Goal: Communication & Community: Answer question/provide support

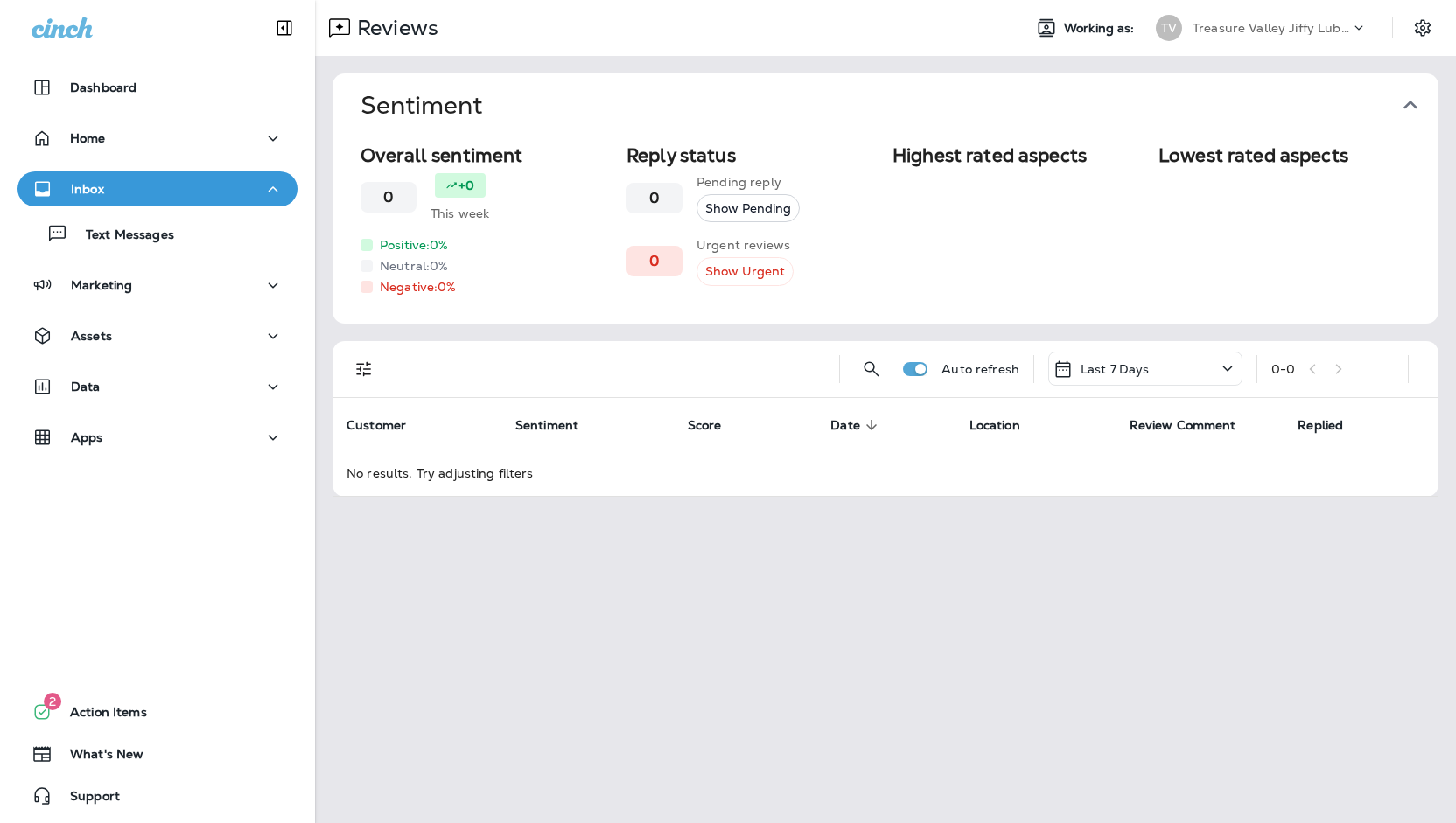
click at [1233, 13] on div "TV Treasure Valley Jiffy Lube Group" at bounding box center [1262, 28] width 233 height 35
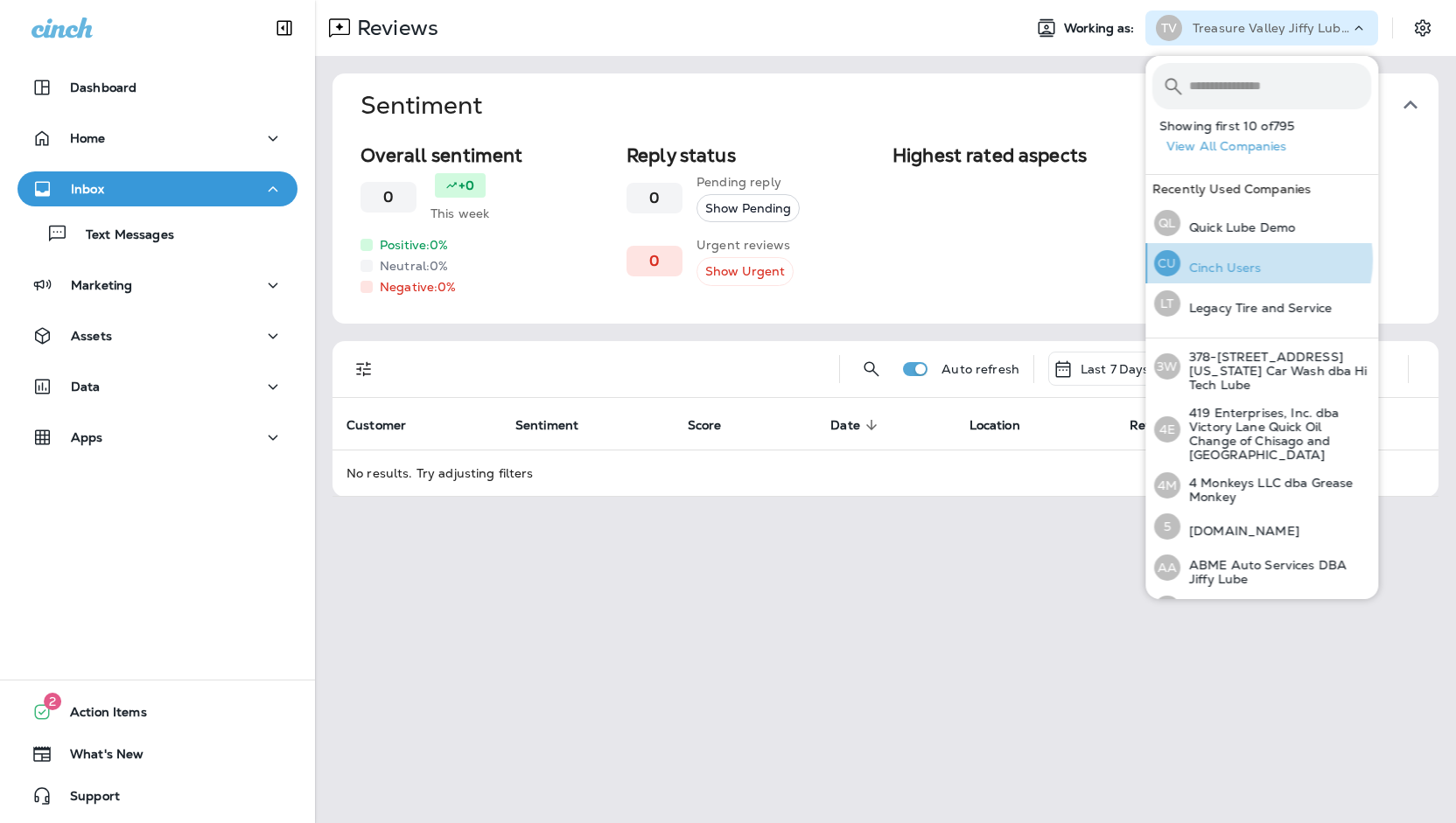
click at [1259, 261] on p "Cinch Users" at bounding box center [1220, 267] width 81 height 14
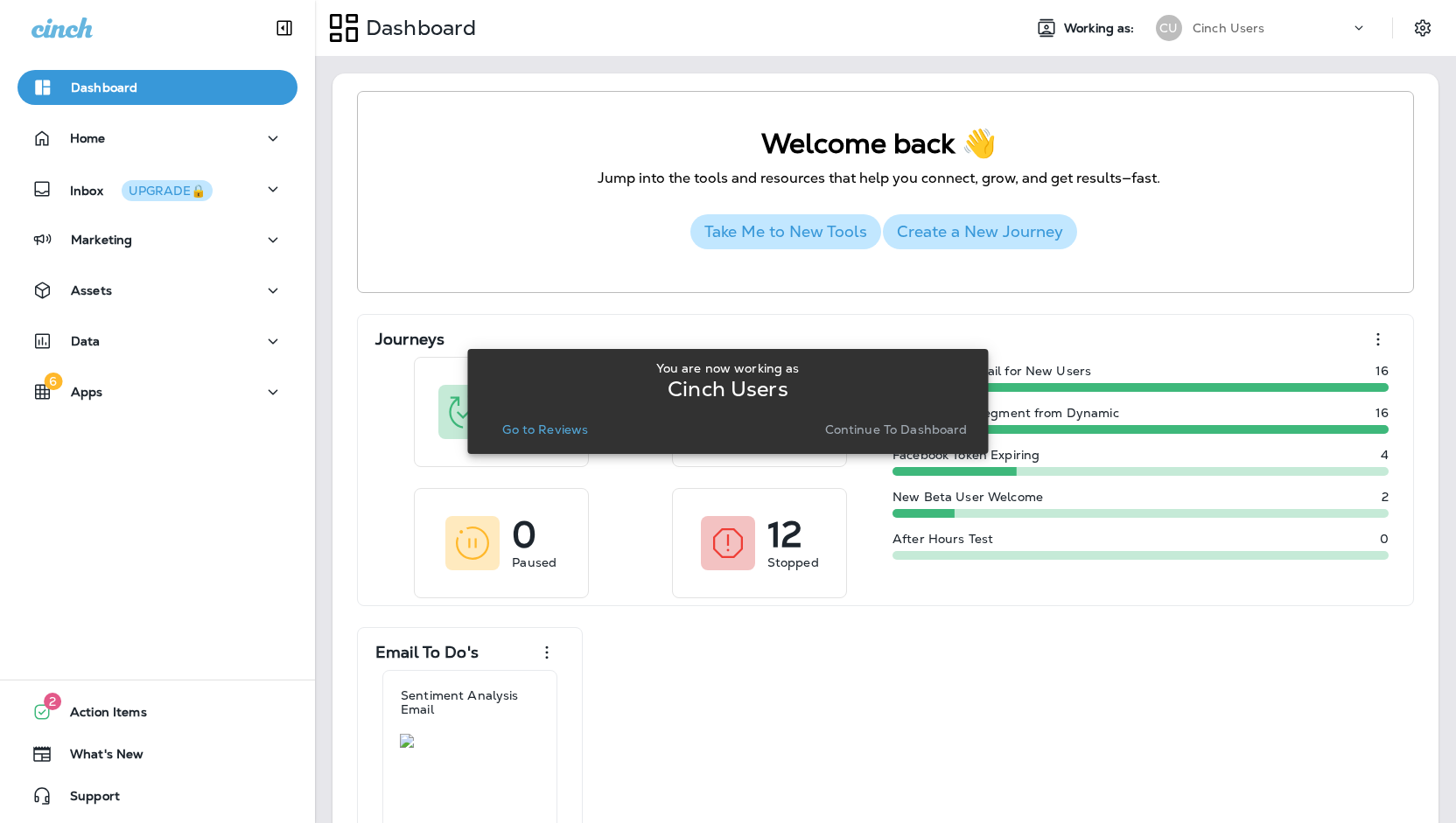
click at [897, 428] on p "Continue to Dashboard" at bounding box center [896, 429] width 143 height 14
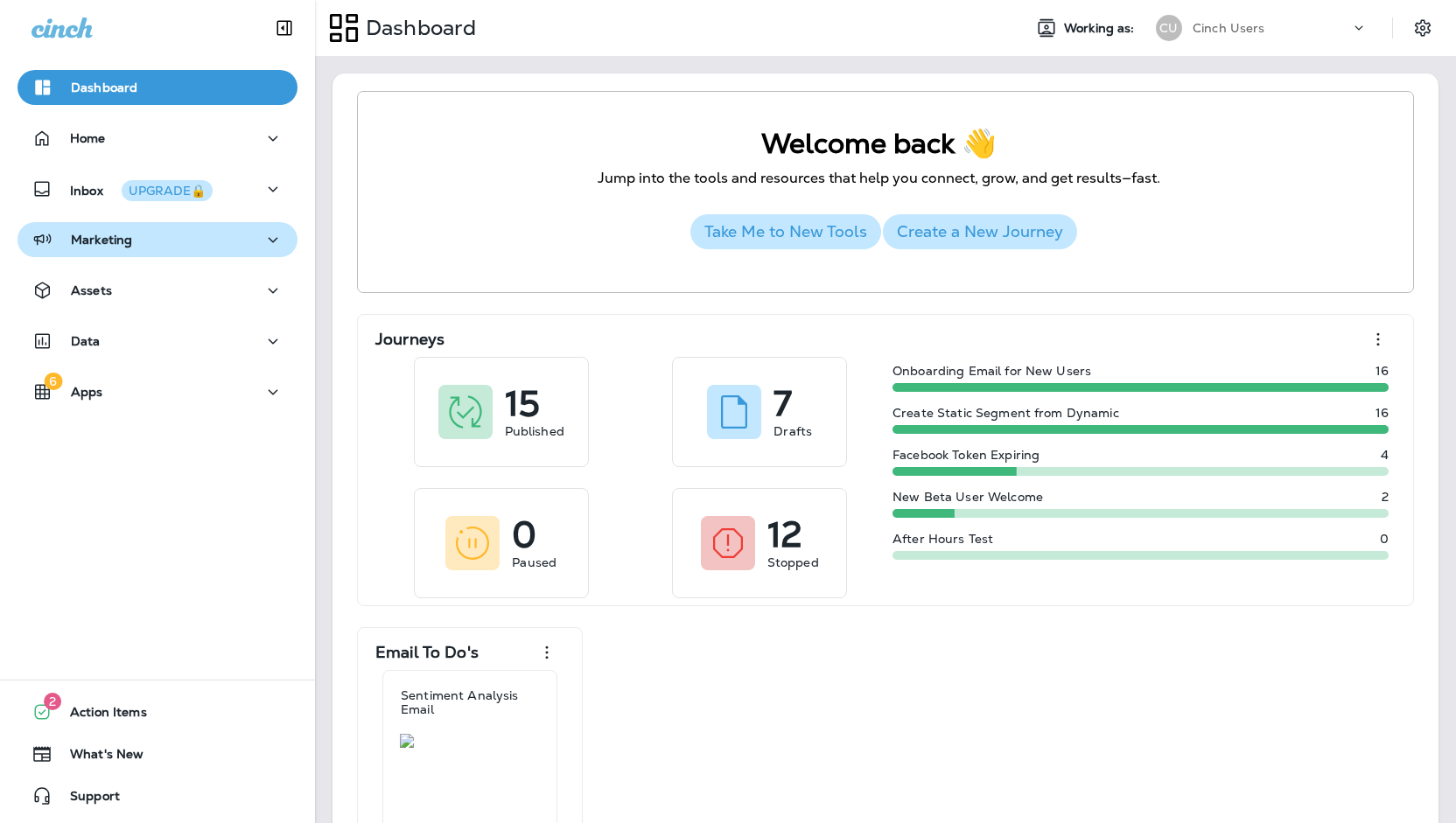
click at [164, 246] on div "Marketing" at bounding box center [157, 239] width 252 height 21
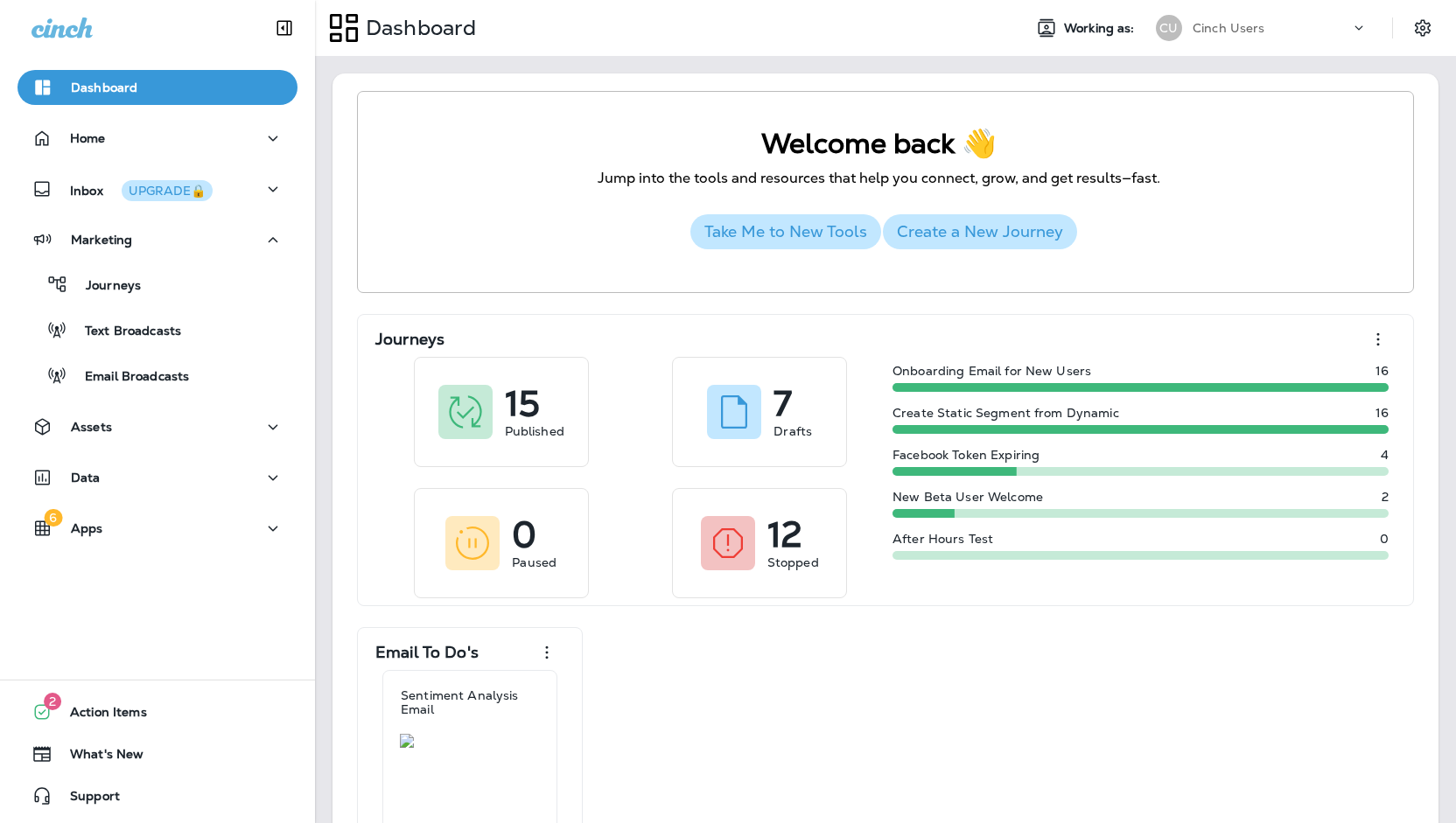
click at [1208, 19] on div "Cinch Users" at bounding box center [1271, 28] width 157 height 26
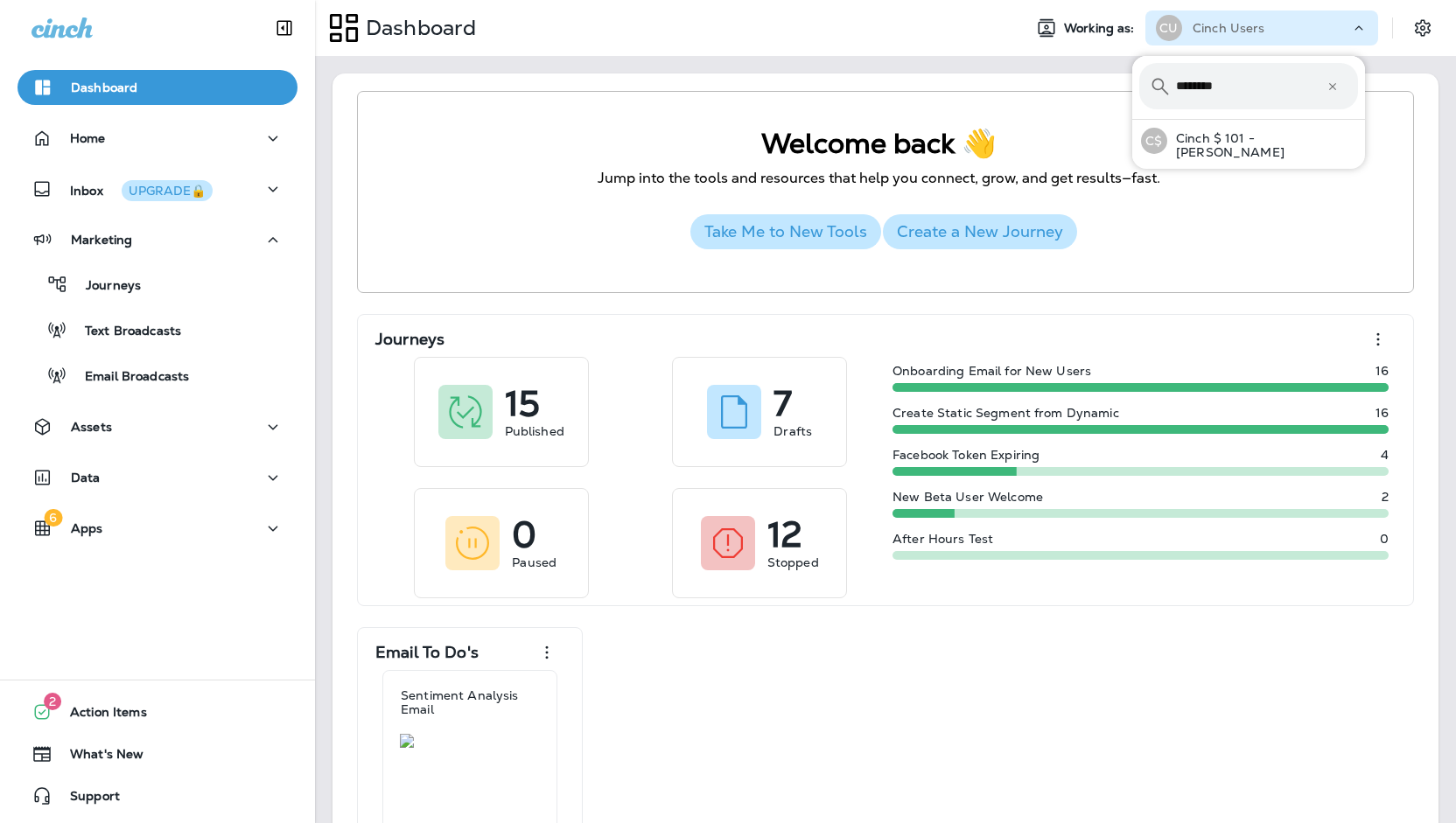
type input "********"
click at [1132, 120] on button "C$ Cinch $ 101 - [PERSON_NAME]" at bounding box center [1248, 141] width 233 height 42
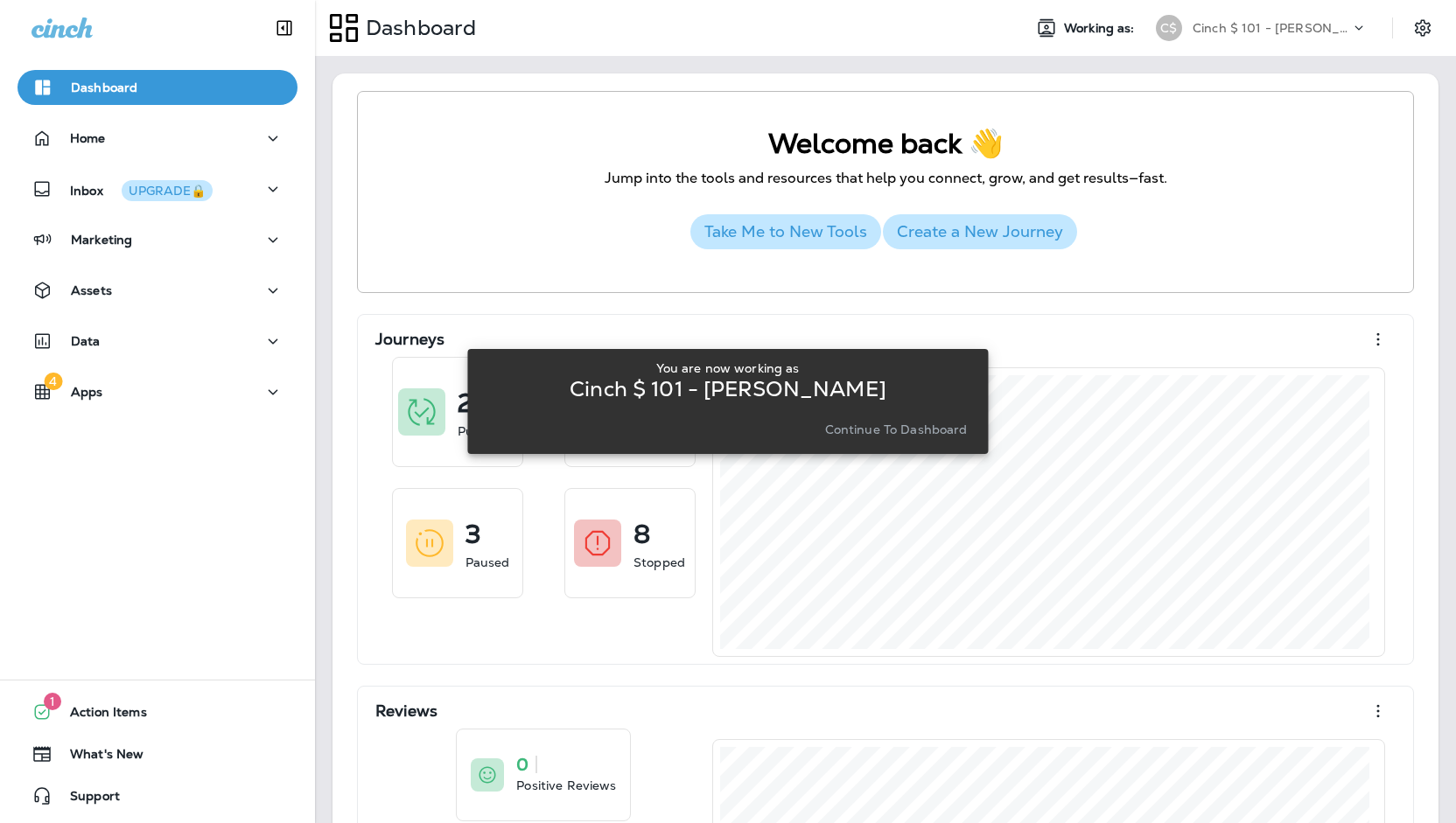
click at [880, 437] on p "Continue to Dashboard" at bounding box center [896, 429] width 143 height 14
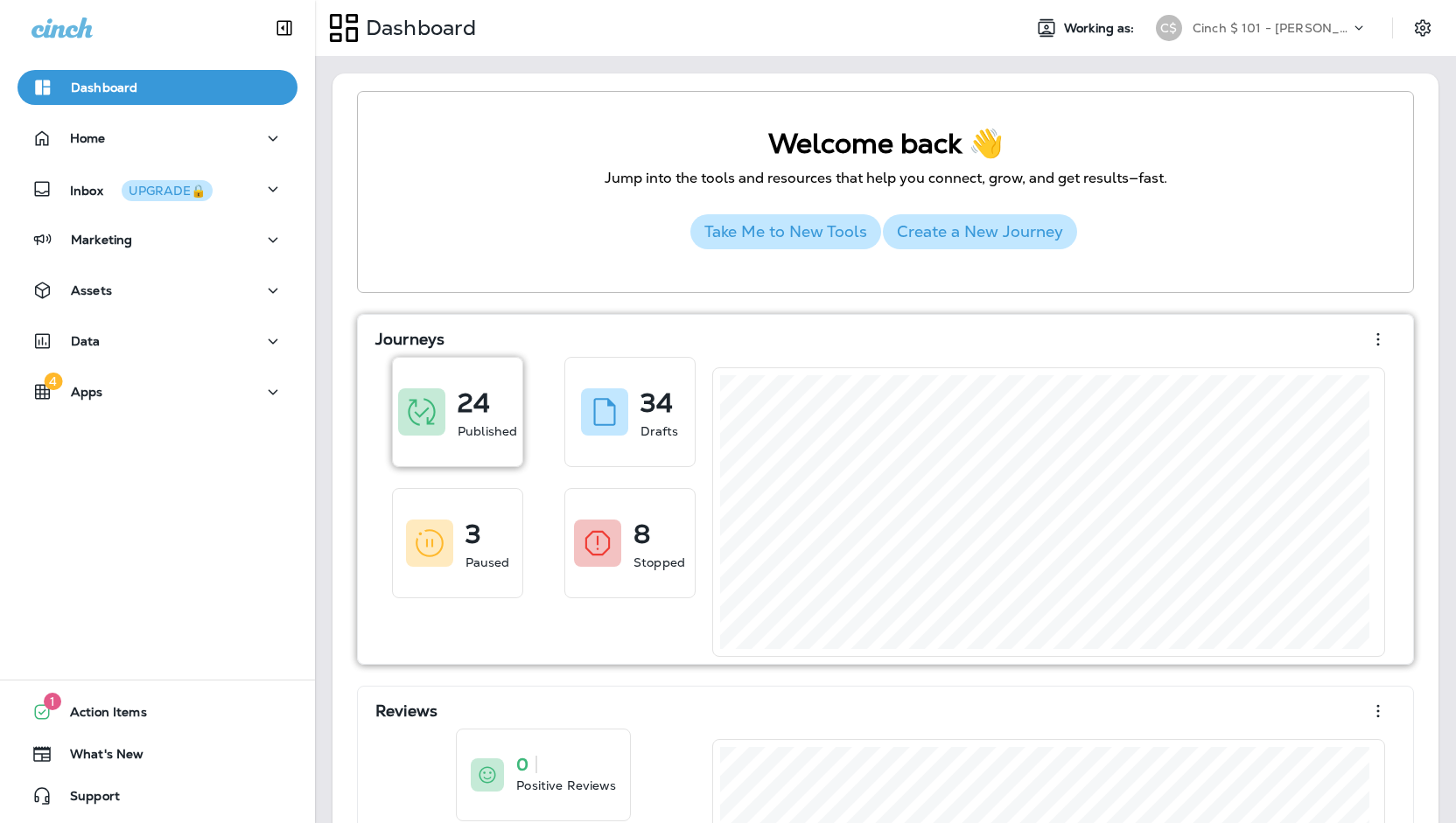
click at [474, 412] on p "24" at bounding box center [473, 403] width 33 height 18
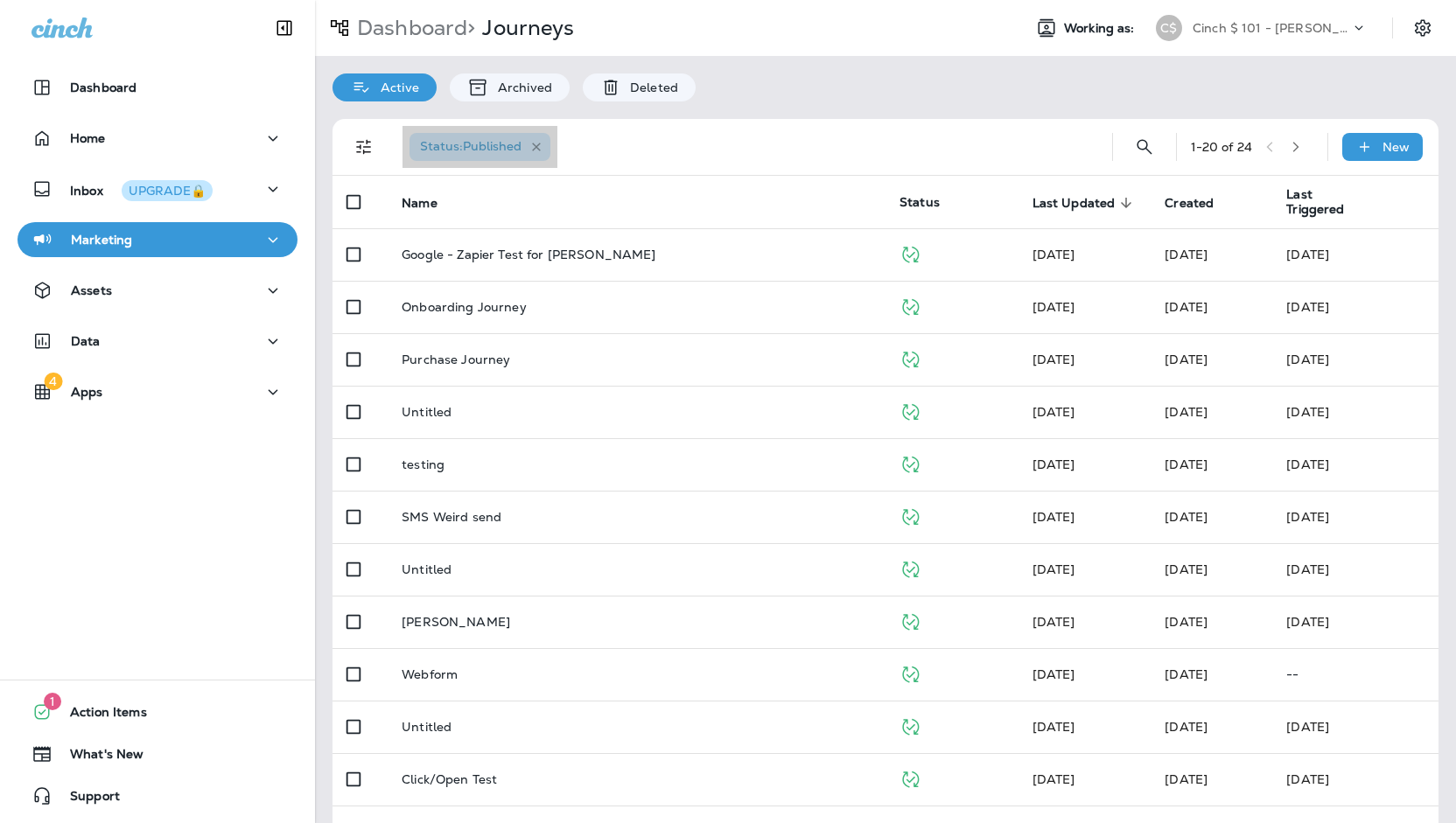
click at [531, 148] on icon "button" at bounding box center [537, 147] width 15 height 15
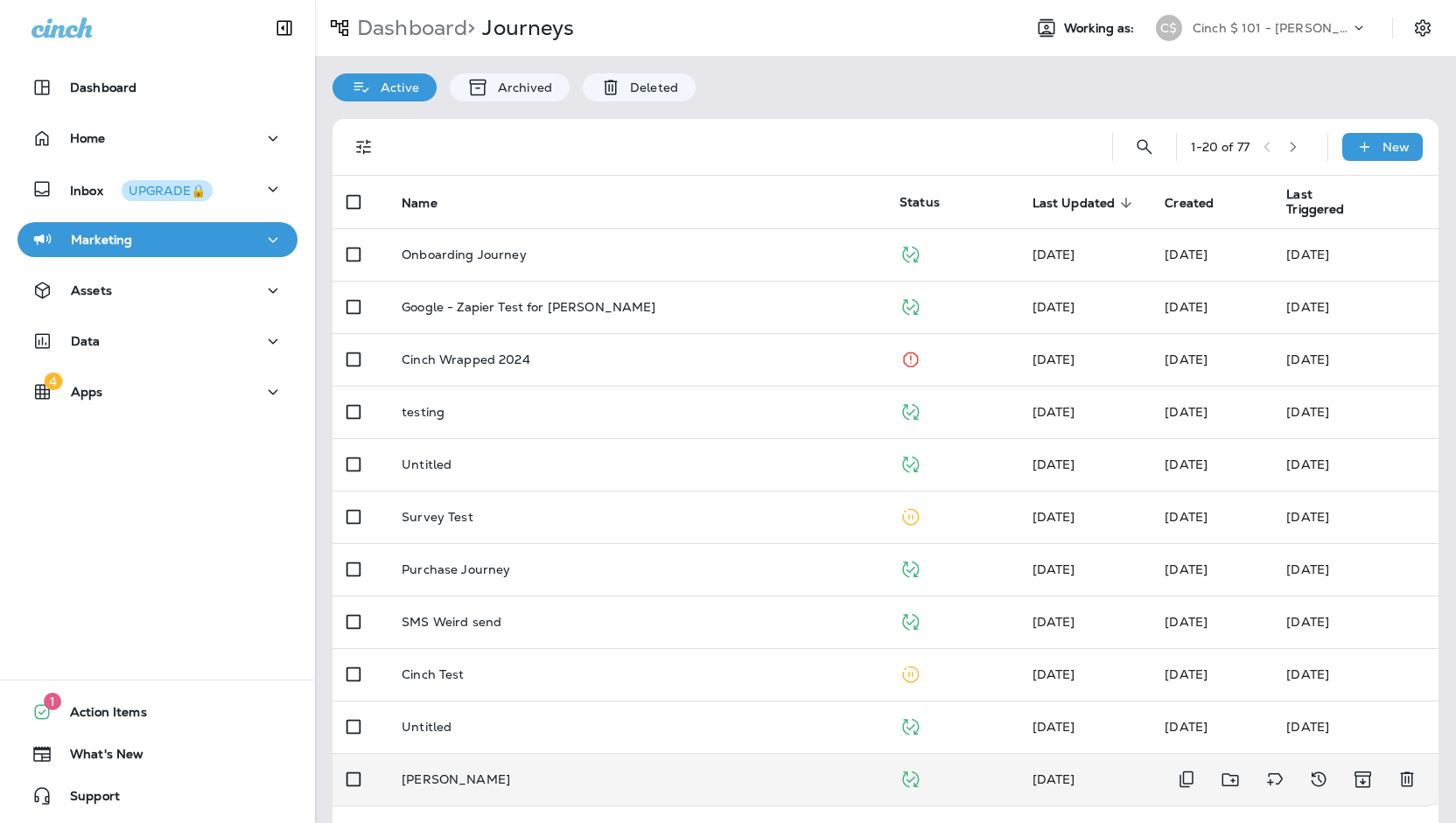
click at [693, 793] on td "[PERSON_NAME]" at bounding box center [636, 779] width 497 height 52
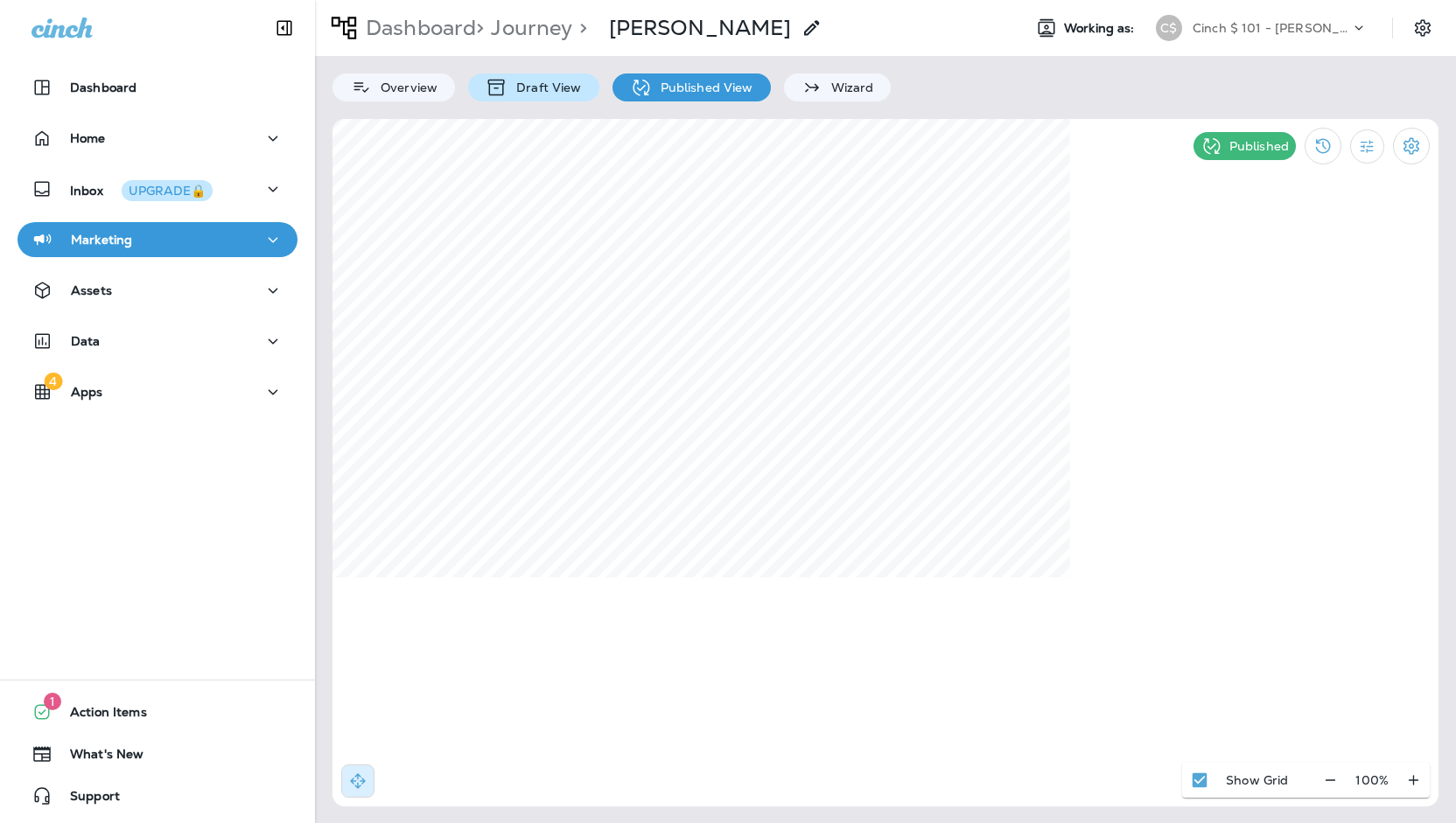
click at [560, 94] on p "Draft View" at bounding box center [544, 87] width 74 height 14
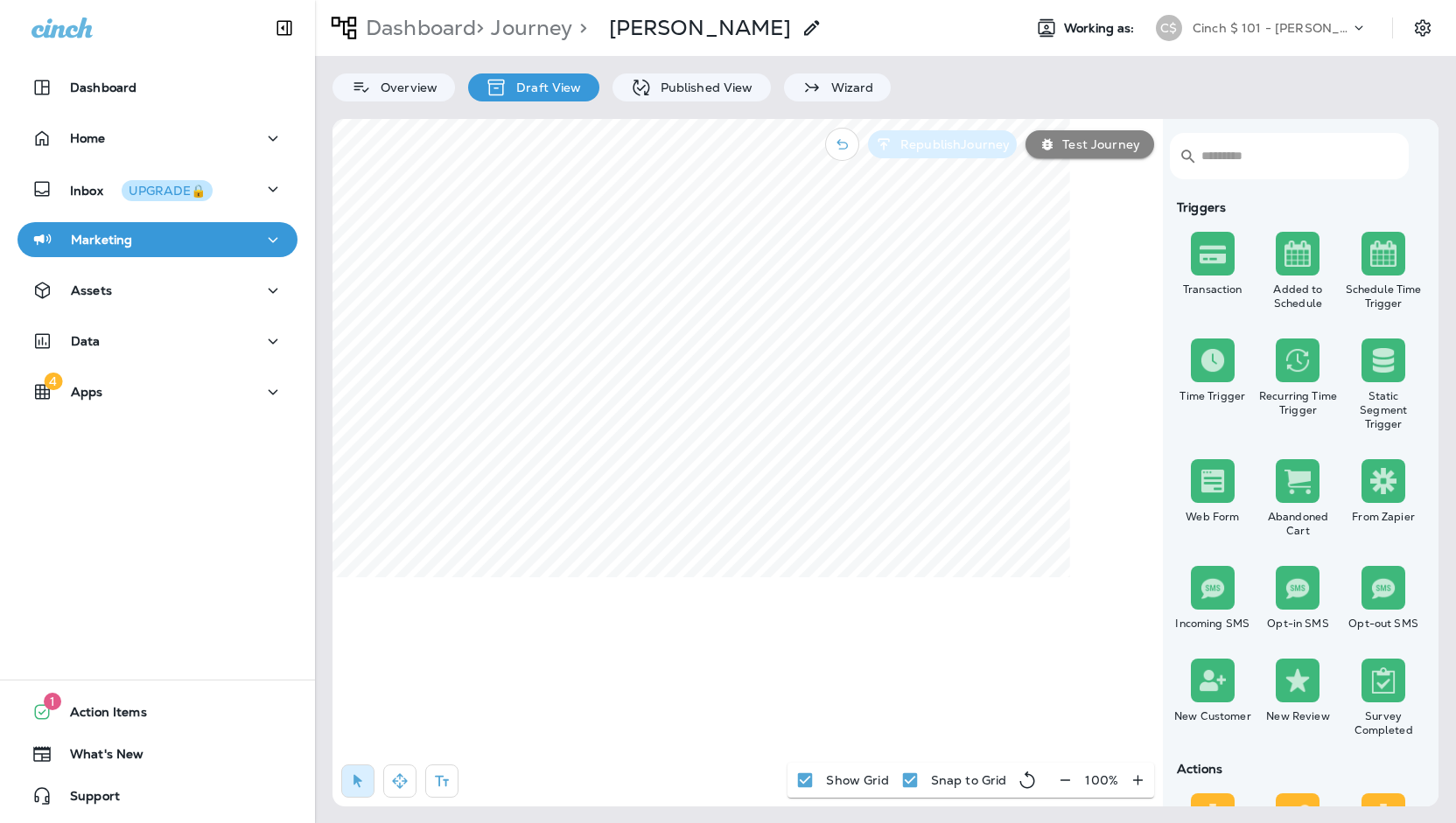
click at [897, 155] on button "Republish Journey" at bounding box center [943, 144] width 149 height 28
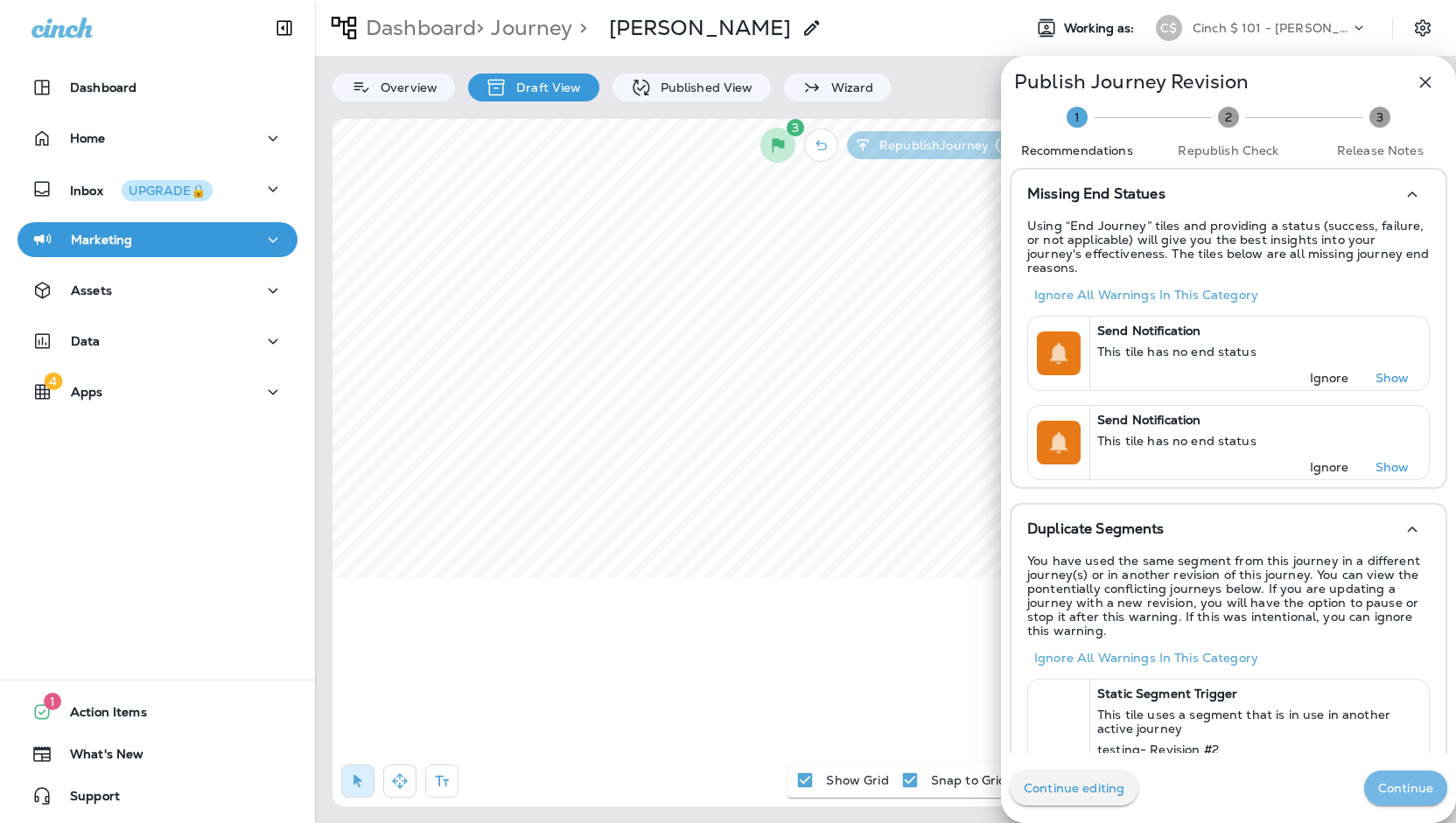
click at [1398, 781] on p "Continue" at bounding box center [1405, 788] width 55 height 14
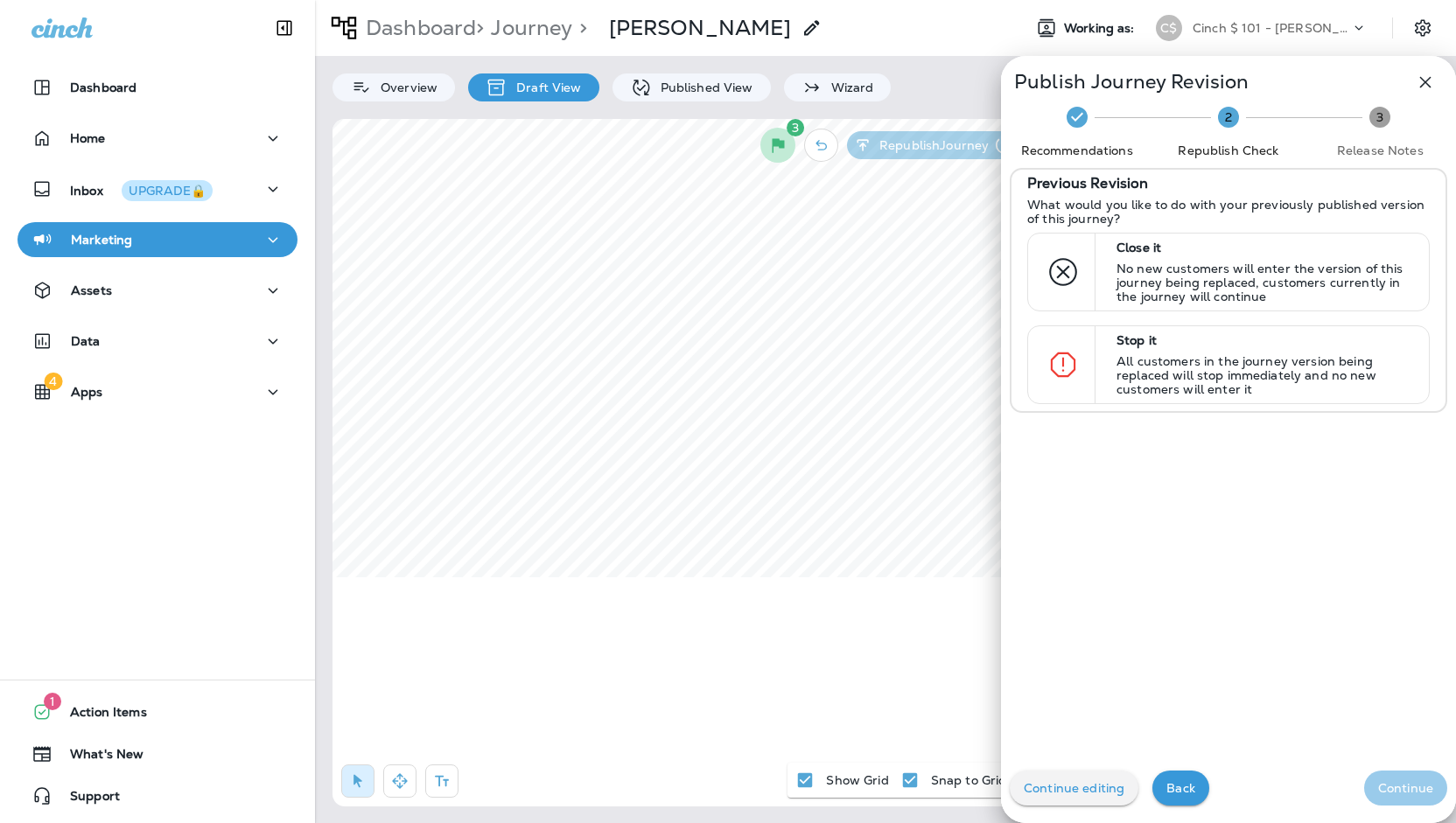
click at [1398, 781] on div "Continue editing Back Continue" at bounding box center [1229, 788] width 455 height 70
click at [1188, 354] on p "All customers in the journey version being replaced will stop immediately and n…" at bounding box center [1265, 374] width 296 height 42
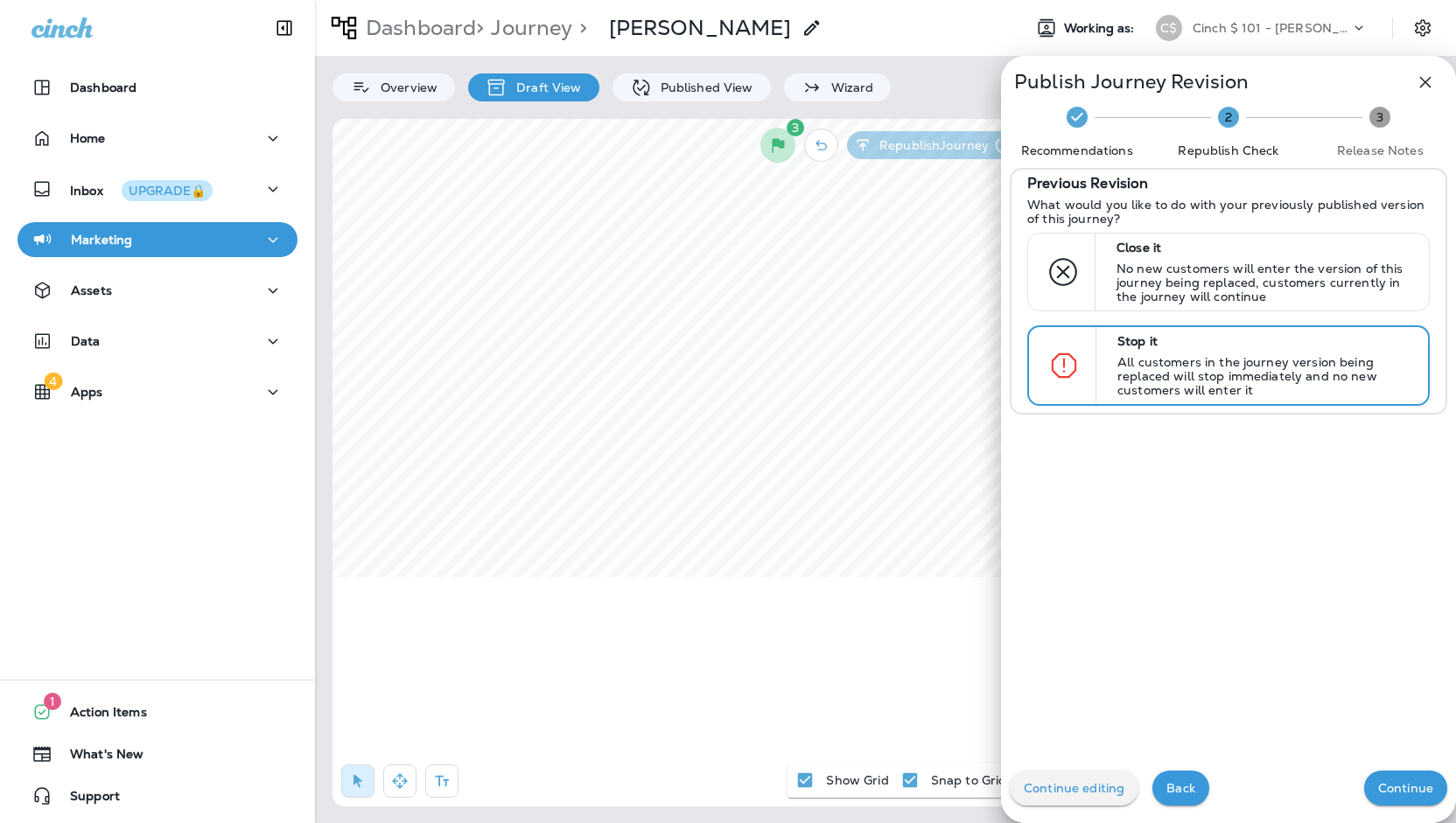
click at [1386, 789] on p "Continue" at bounding box center [1405, 788] width 55 height 14
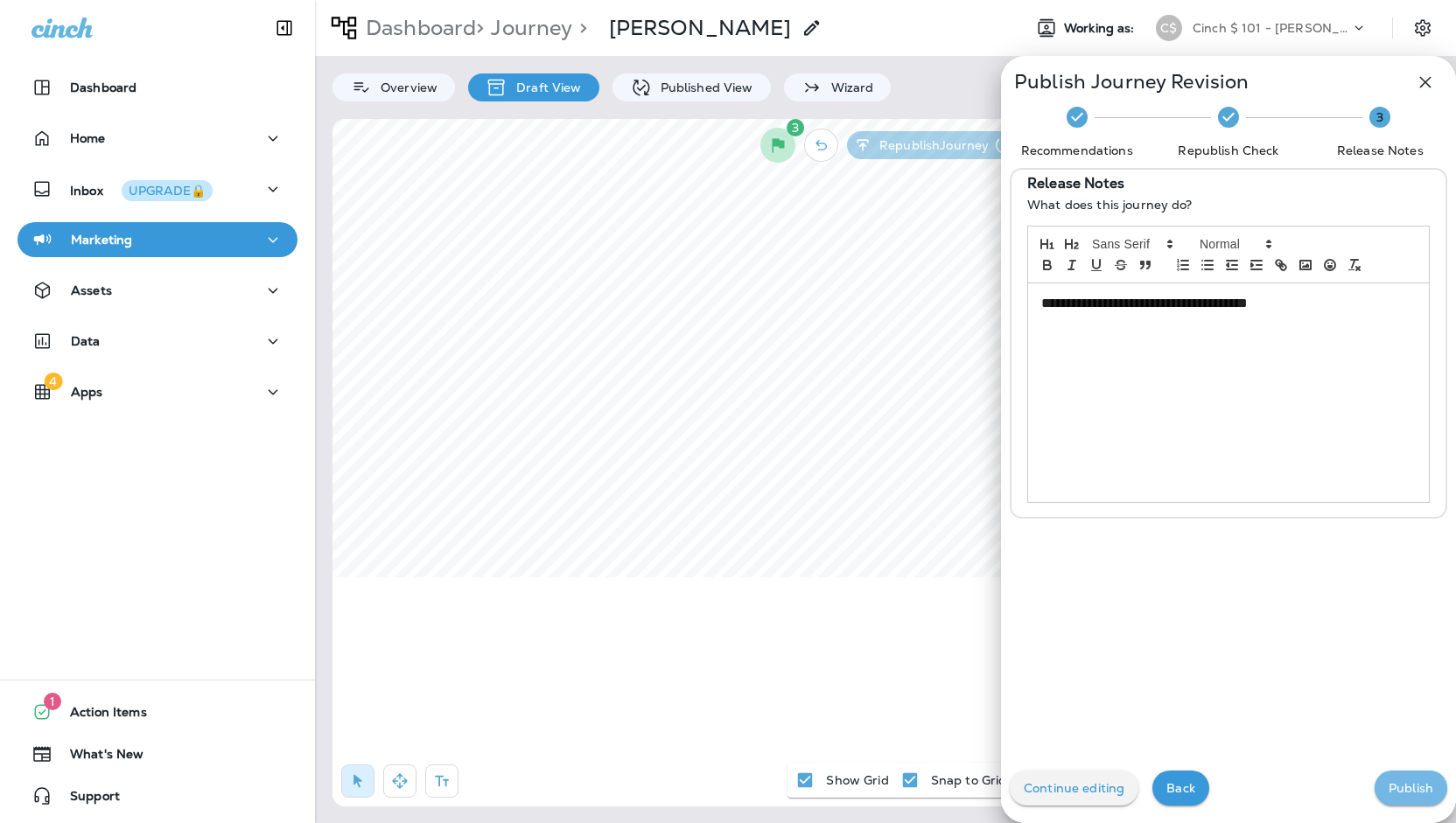
click at [1389, 789] on p "Publish" at bounding box center [1411, 788] width 45 height 14
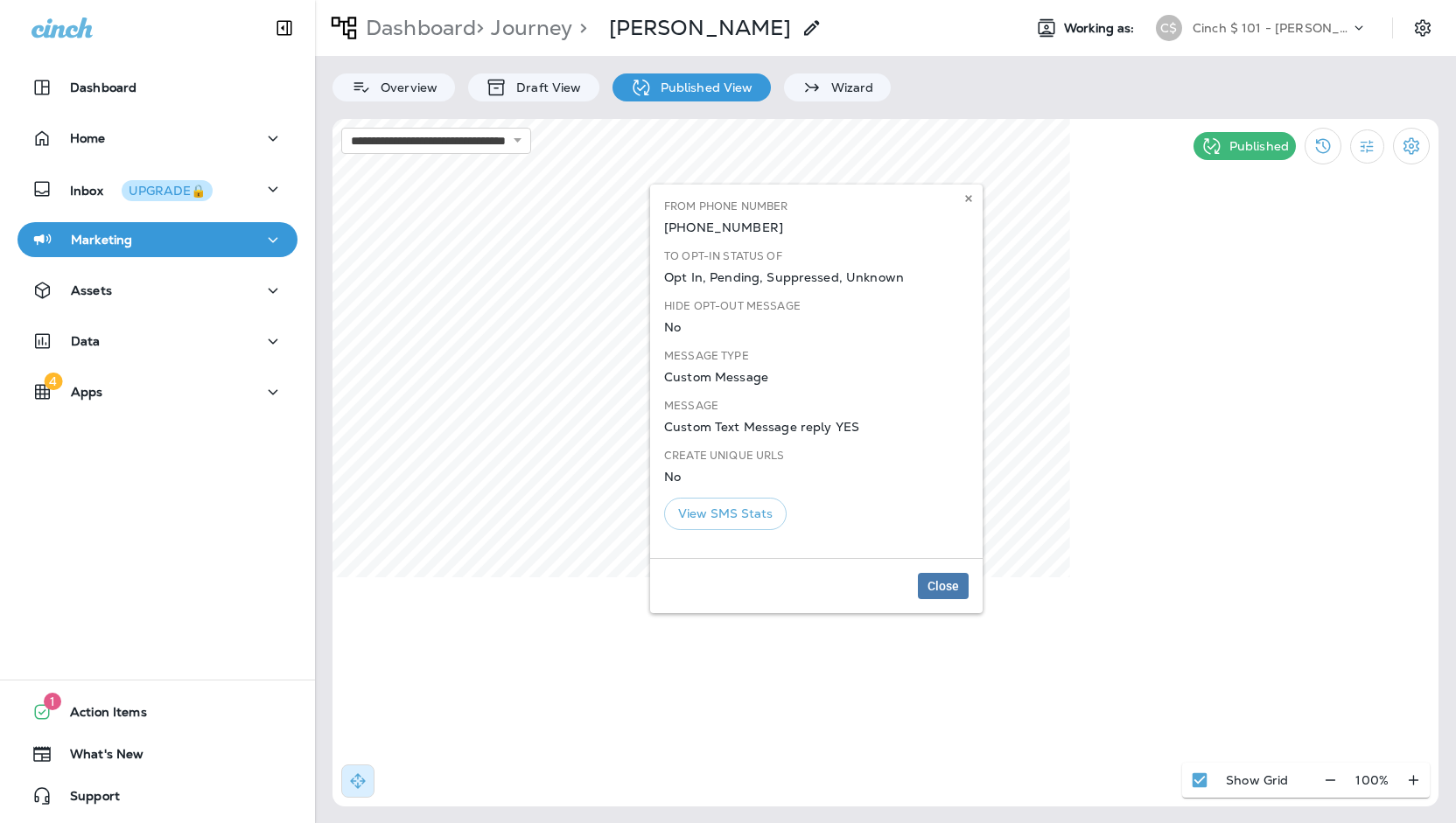
click at [756, 225] on div "[PHONE_NUMBER]" at bounding box center [816, 227] width 305 height 14
click at [959, 197] on button at bounding box center [968, 198] width 20 height 20
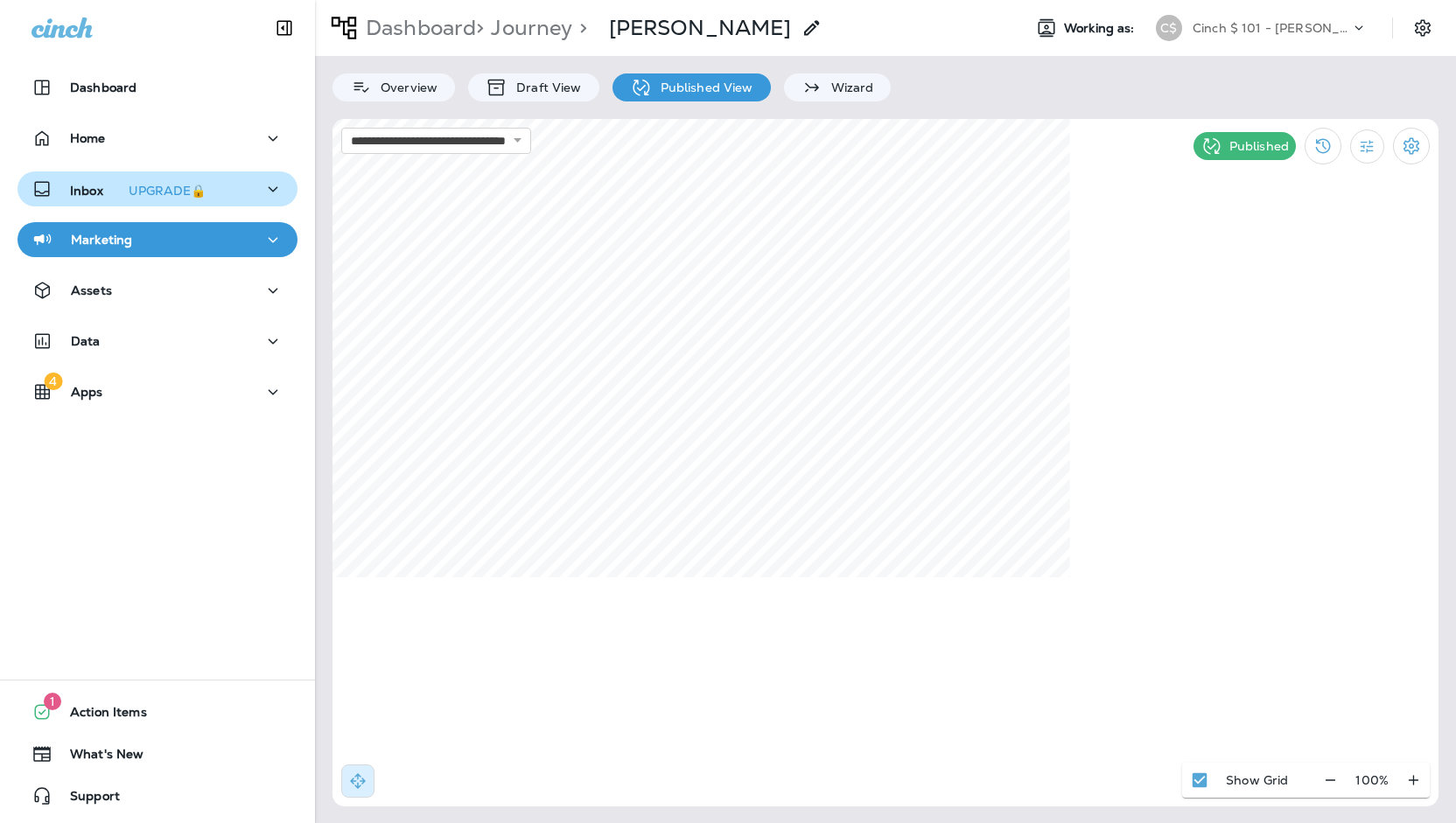
click at [161, 195] on div "UPGRADE🔒" at bounding box center [167, 190] width 77 height 12
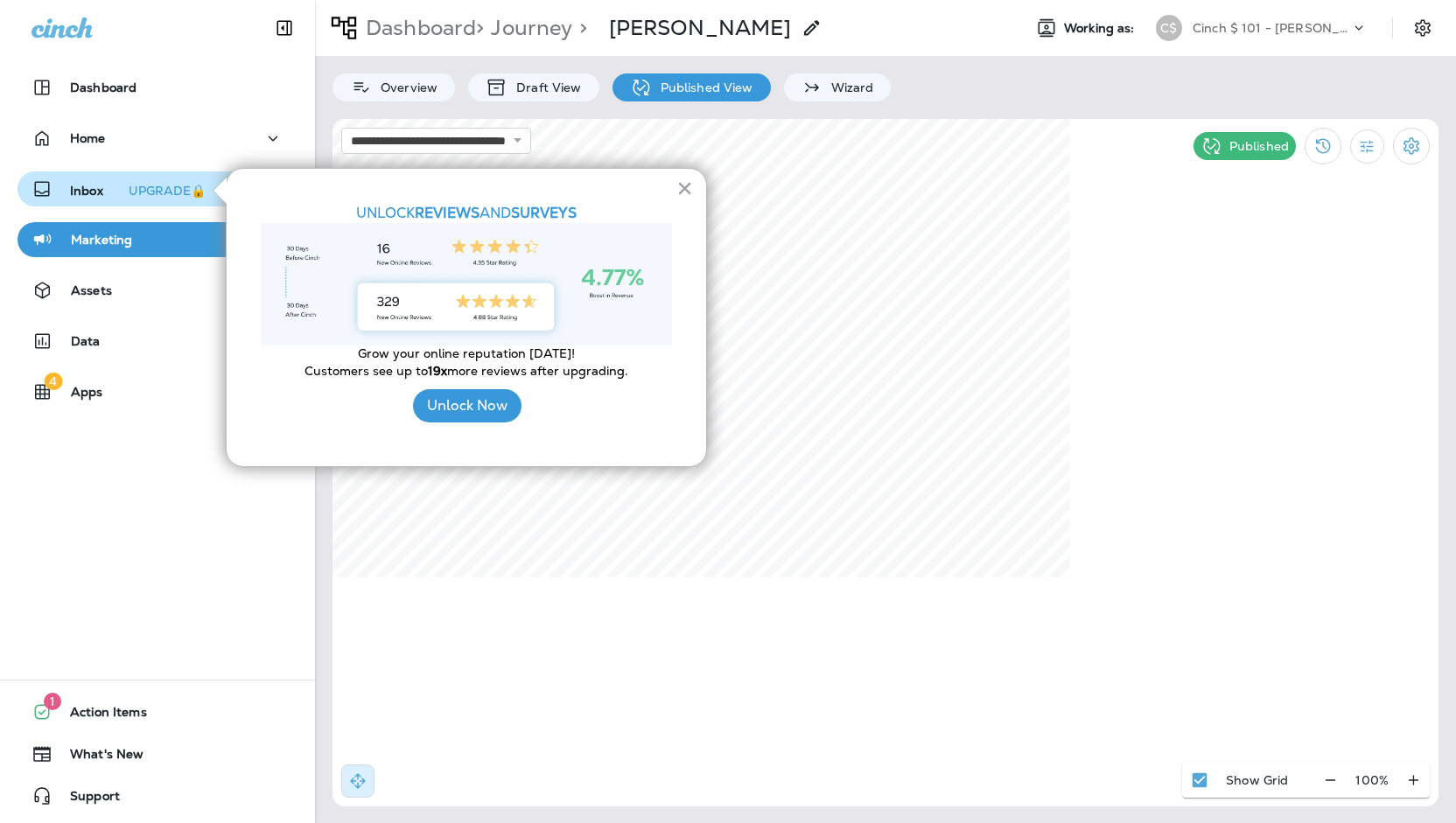
click at [108, 195] on p "Inbox UPGRADE🔒" at bounding box center [141, 189] width 143 height 19
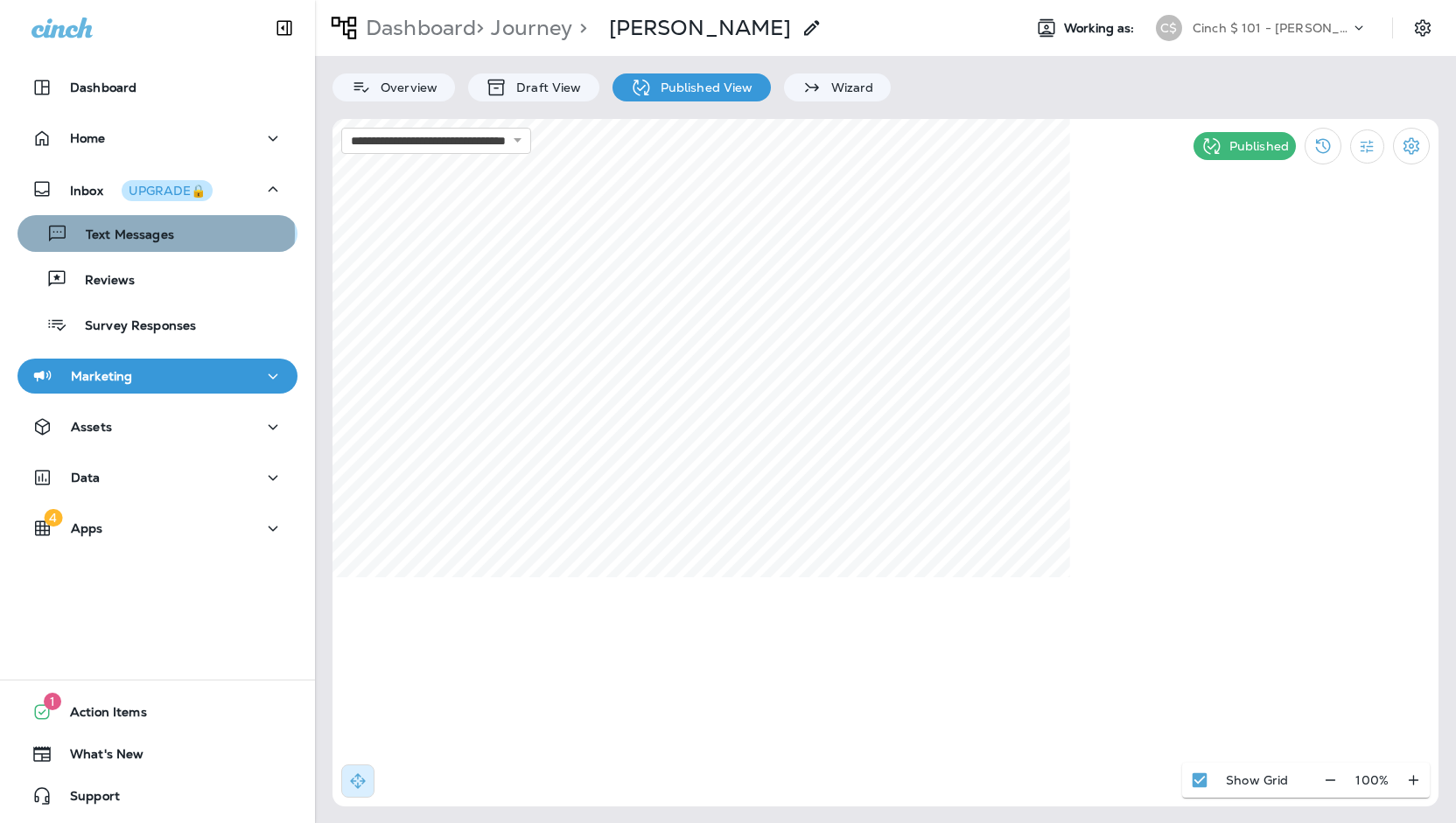
click at [155, 235] on p "Text Messages" at bounding box center [121, 236] width 106 height 17
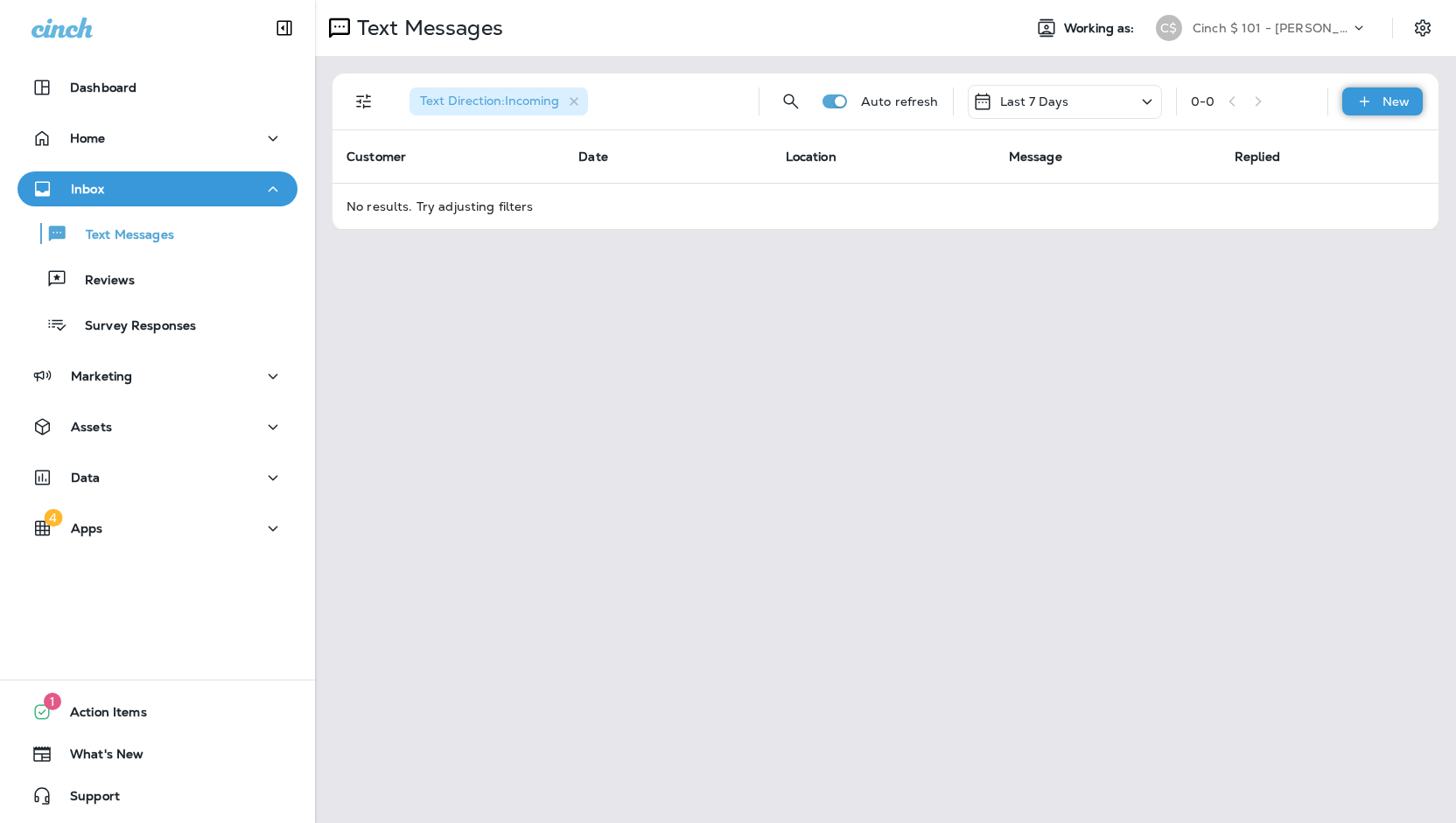
click at [1367, 90] on div "New" at bounding box center [1382, 101] width 80 height 28
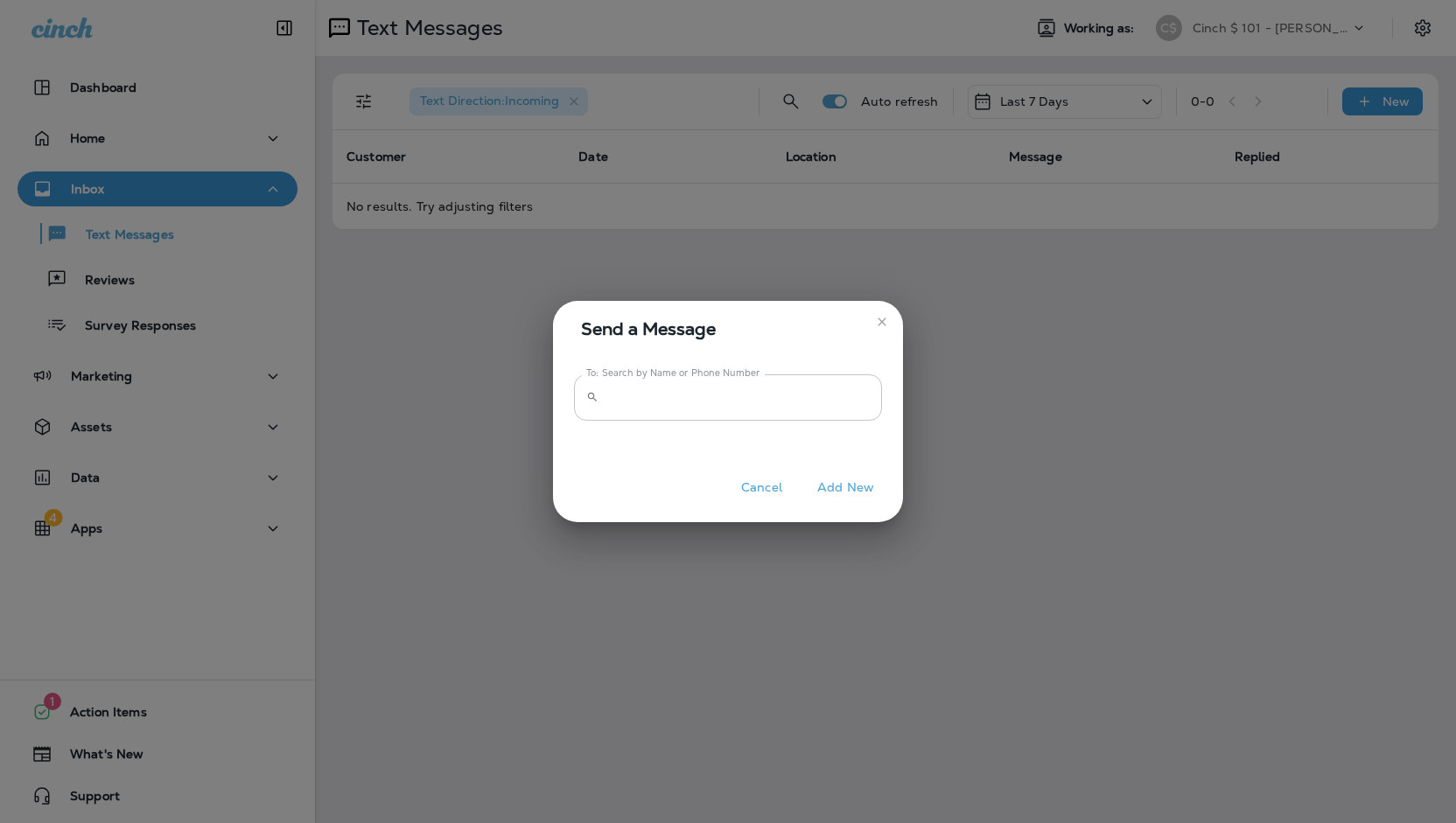
click at [758, 396] on input "To: Search by Name or Phone Number" at bounding box center [743, 398] width 277 height 47
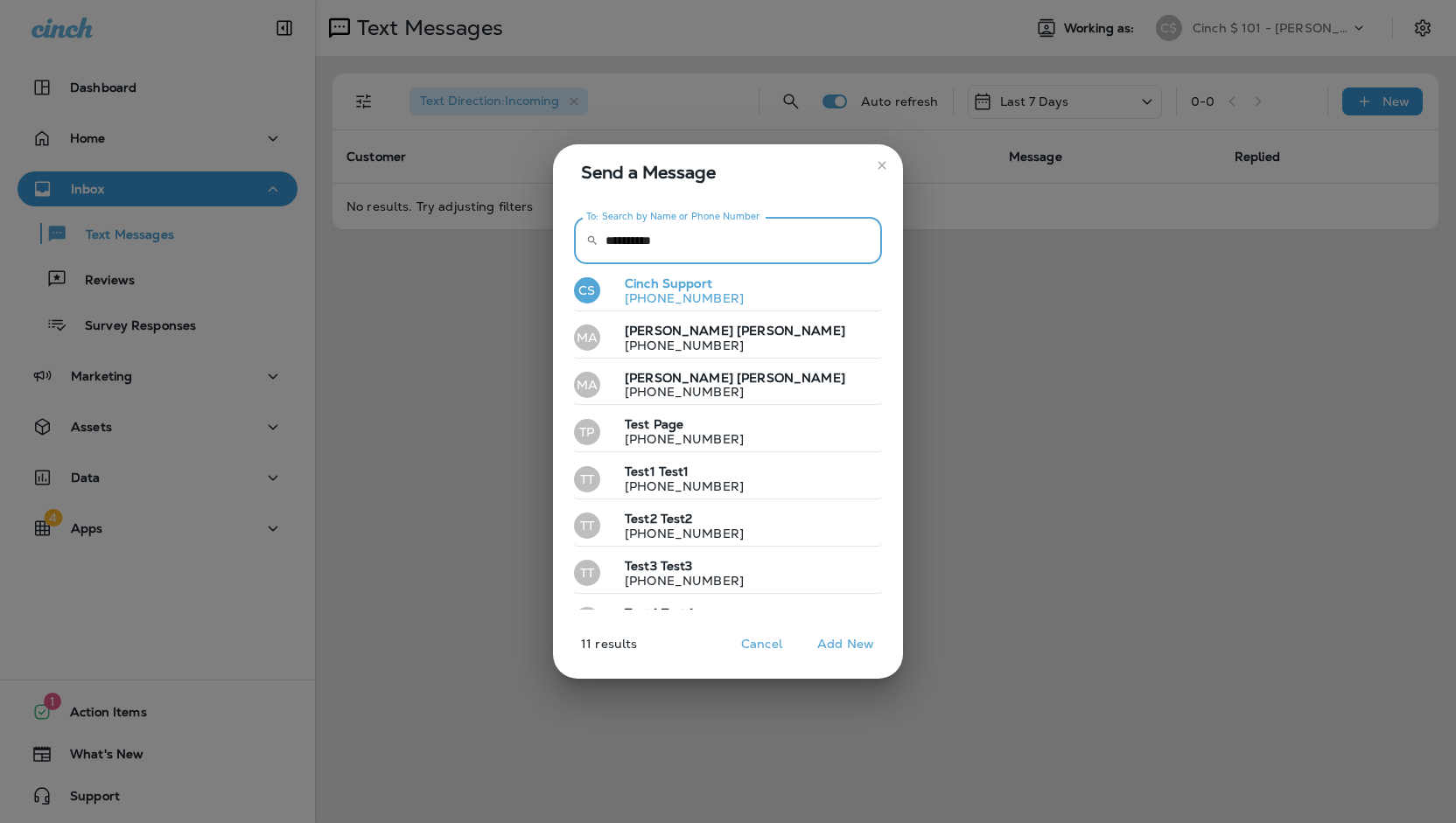
type input "**********"
click at [701, 289] on span "Support" at bounding box center [687, 283] width 50 height 16
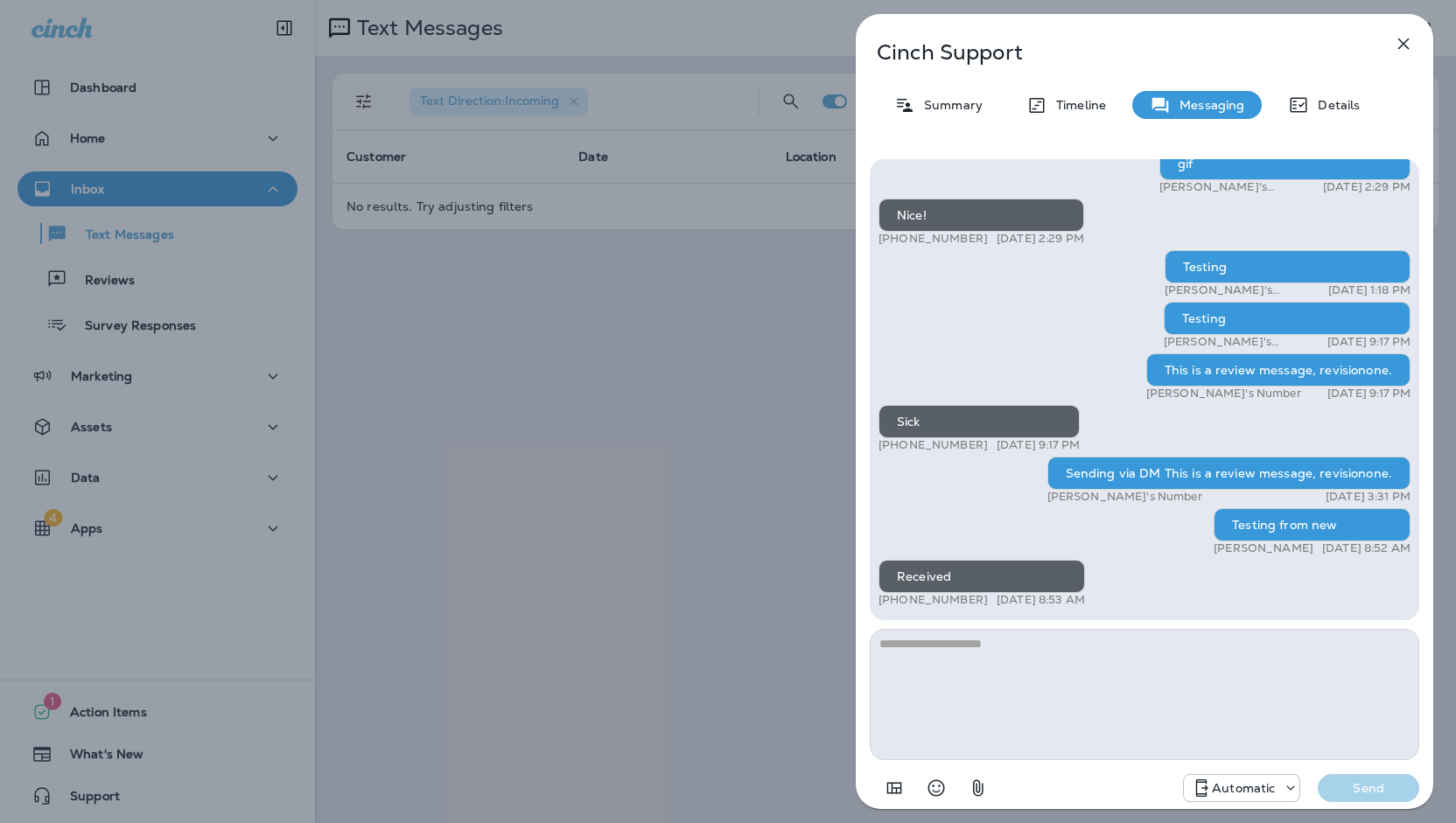
click at [1151, 685] on textarea at bounding box center [1145, 694] width 550 height 131
type textarea "*****"
click at [1365, 785] on p "Send" at bounding box center [1368, 788] width 74 height 16
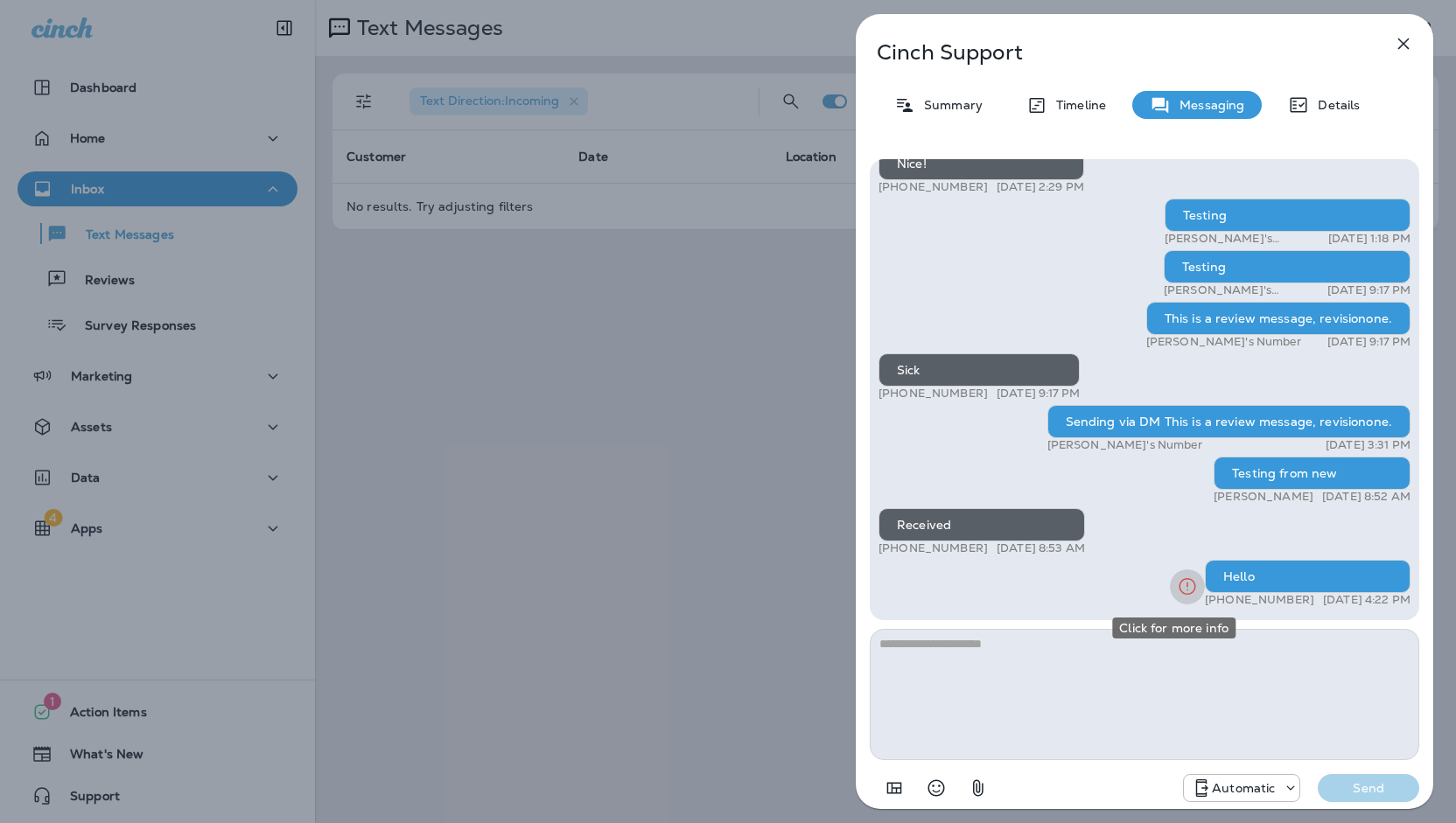
click at [1177, 589] on icon "Click for more info" at bounding box center [1187, 586] width 21 height 21
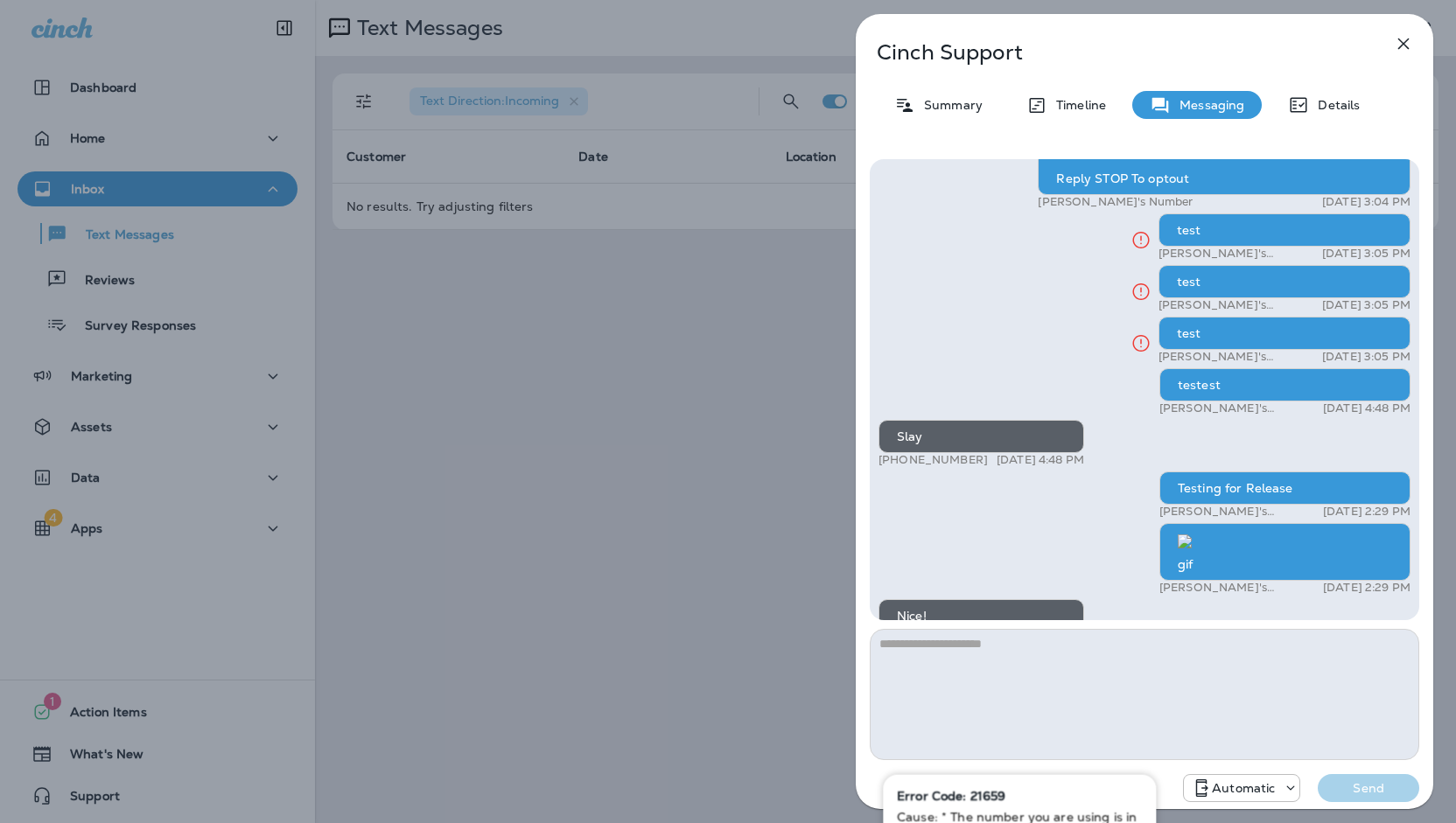
scroll to position [-1039, 0]
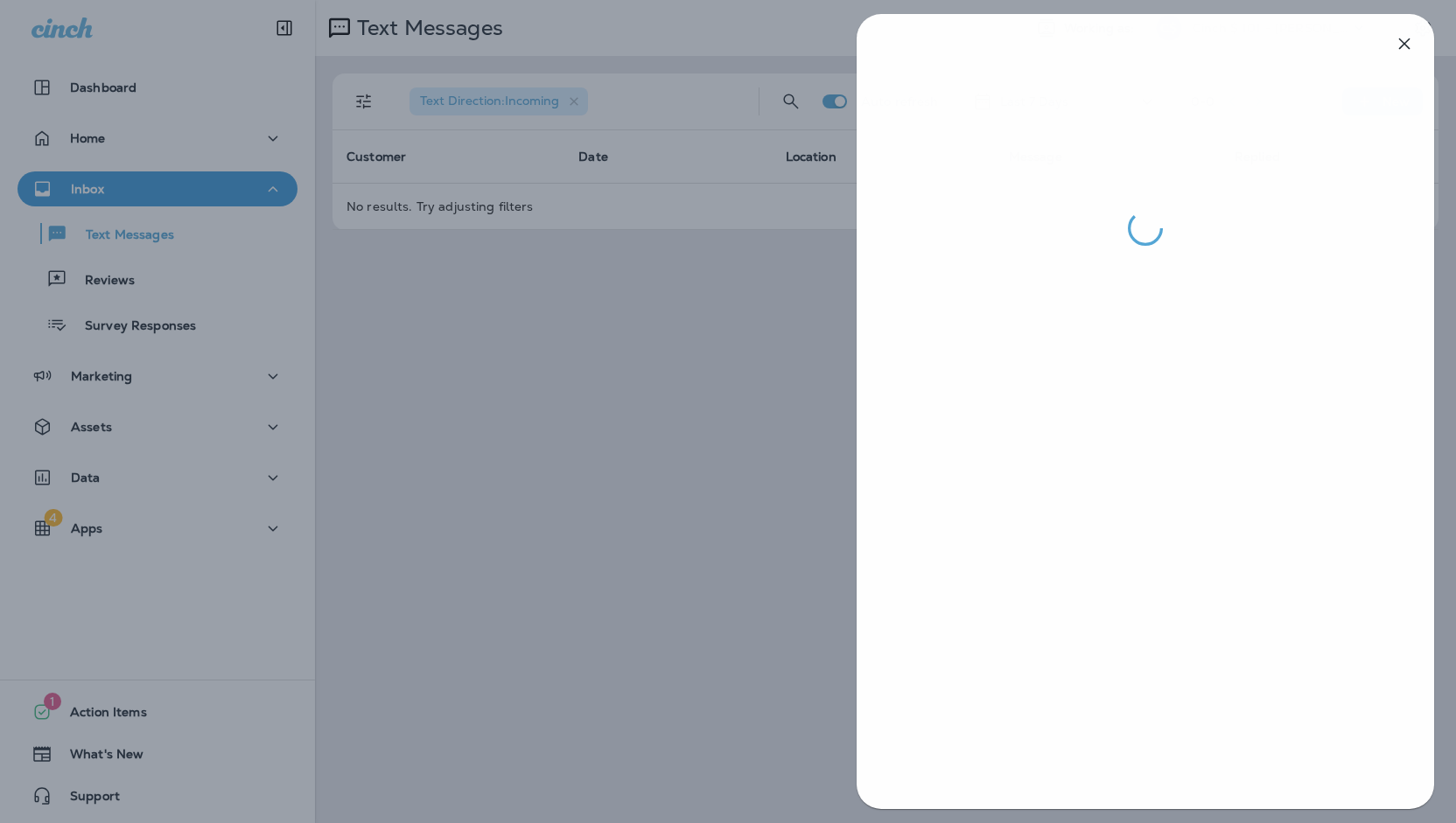
click at [484, 403] on div at bounding box center [728, 412] width 1456 height 823
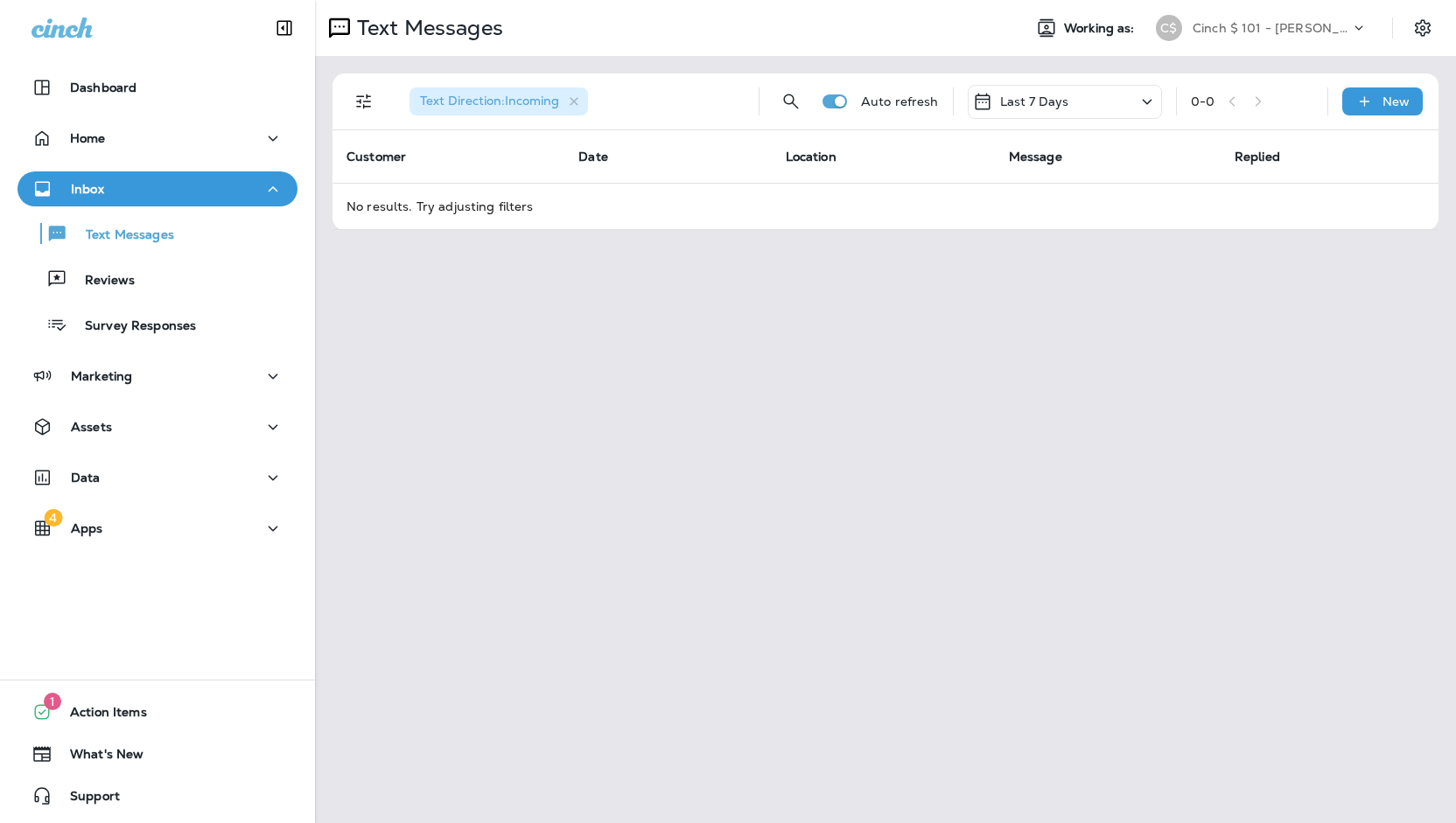
click at [1245, 29] on p "Cinch $ 101 - [PERSON_NAME]" at bounding box center [1271, 28] width 157 height 14
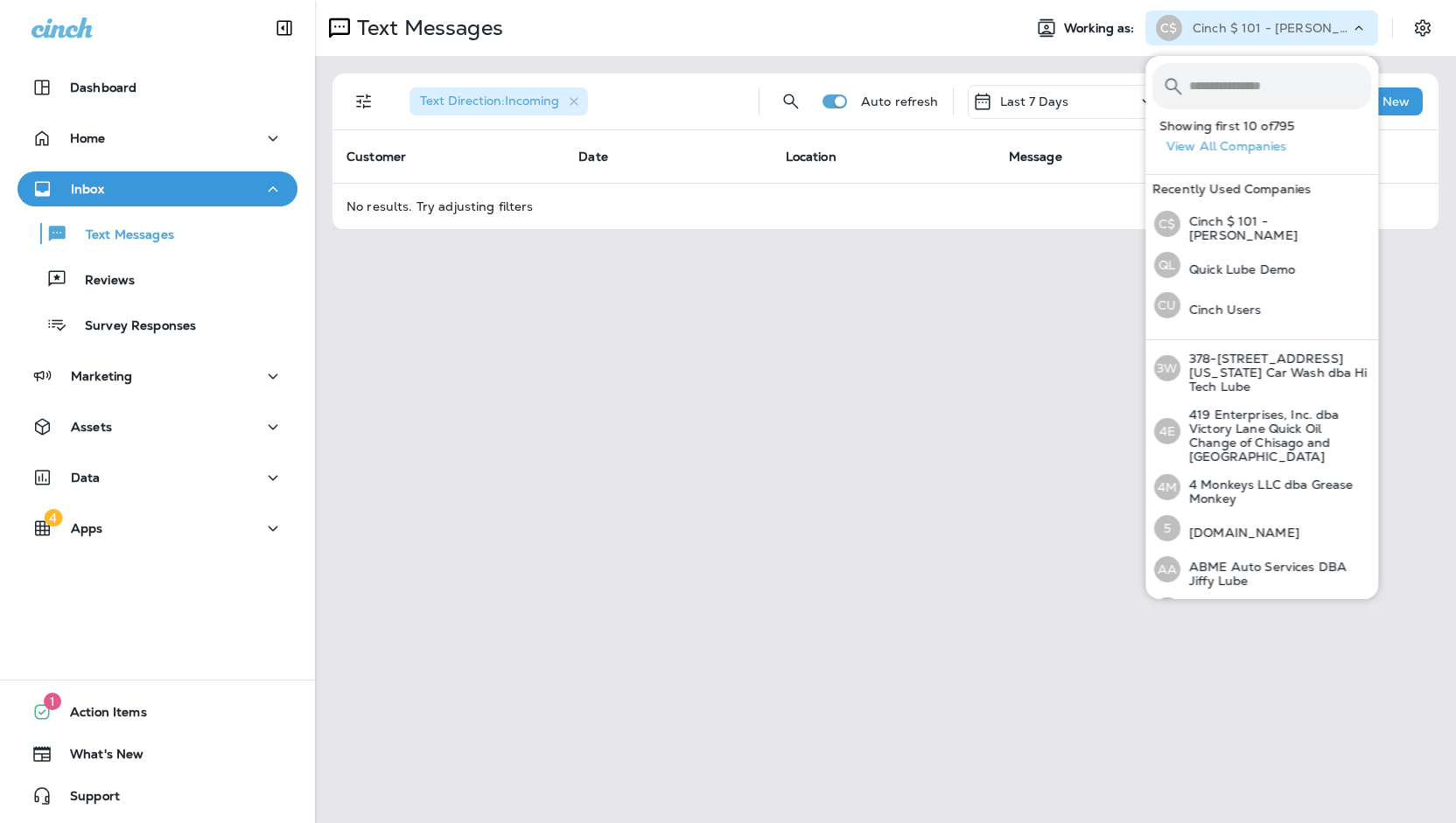
drag, startPoint x: 1019, startPoint y: 342, endPoint x: 1000, endPoint y: 327, distance: 24.2
click at [1018, 343] on div "Text Messages Working as: C$ Cinch $ 101 - [PERSON_NAME] Text Direction : Incom…" at bounding box center [885, 412] width 1141 height 823
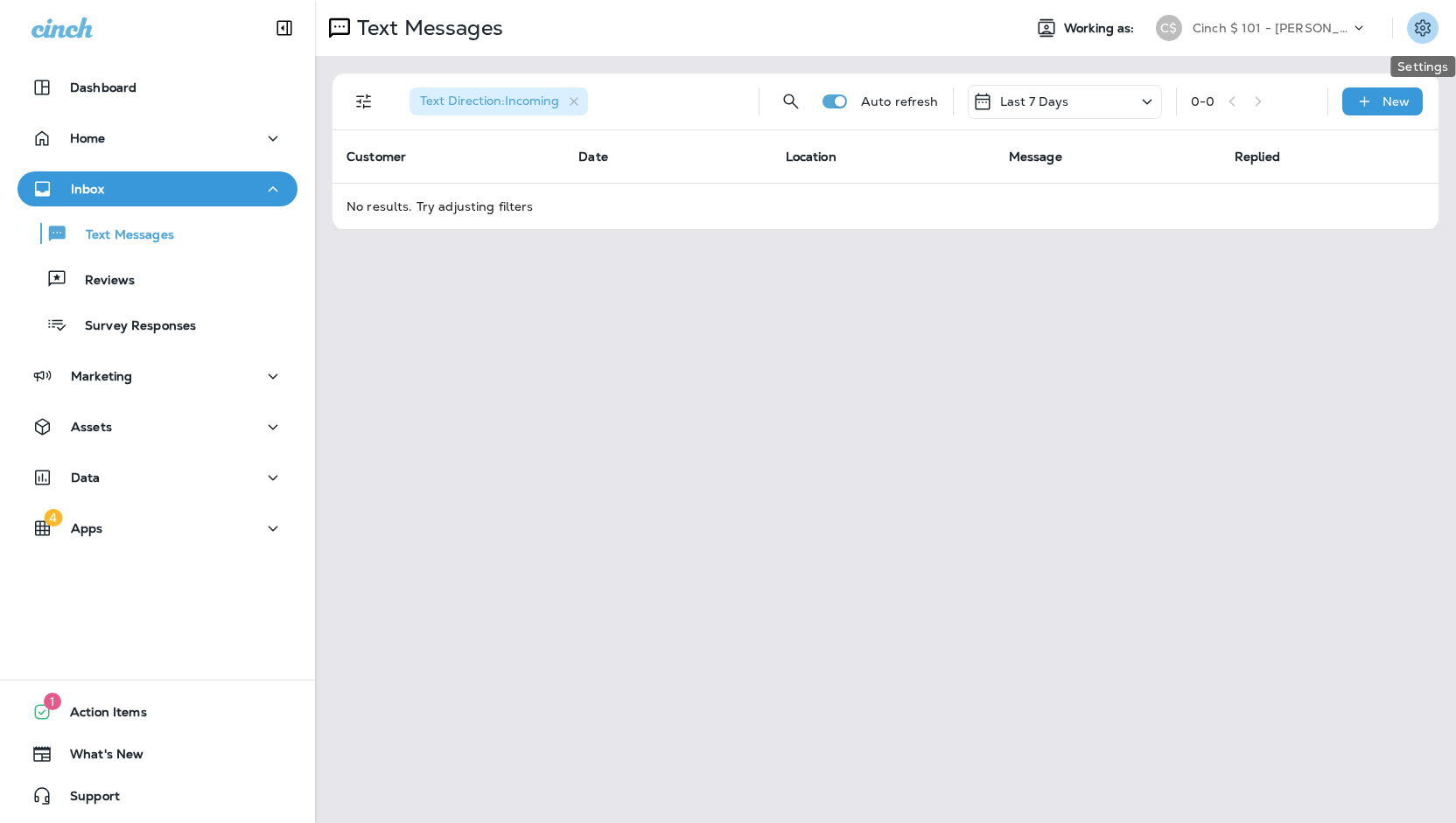
click at [1434, 38] on button "Settings" at bounding box center [1422, 28] width 32 height 32
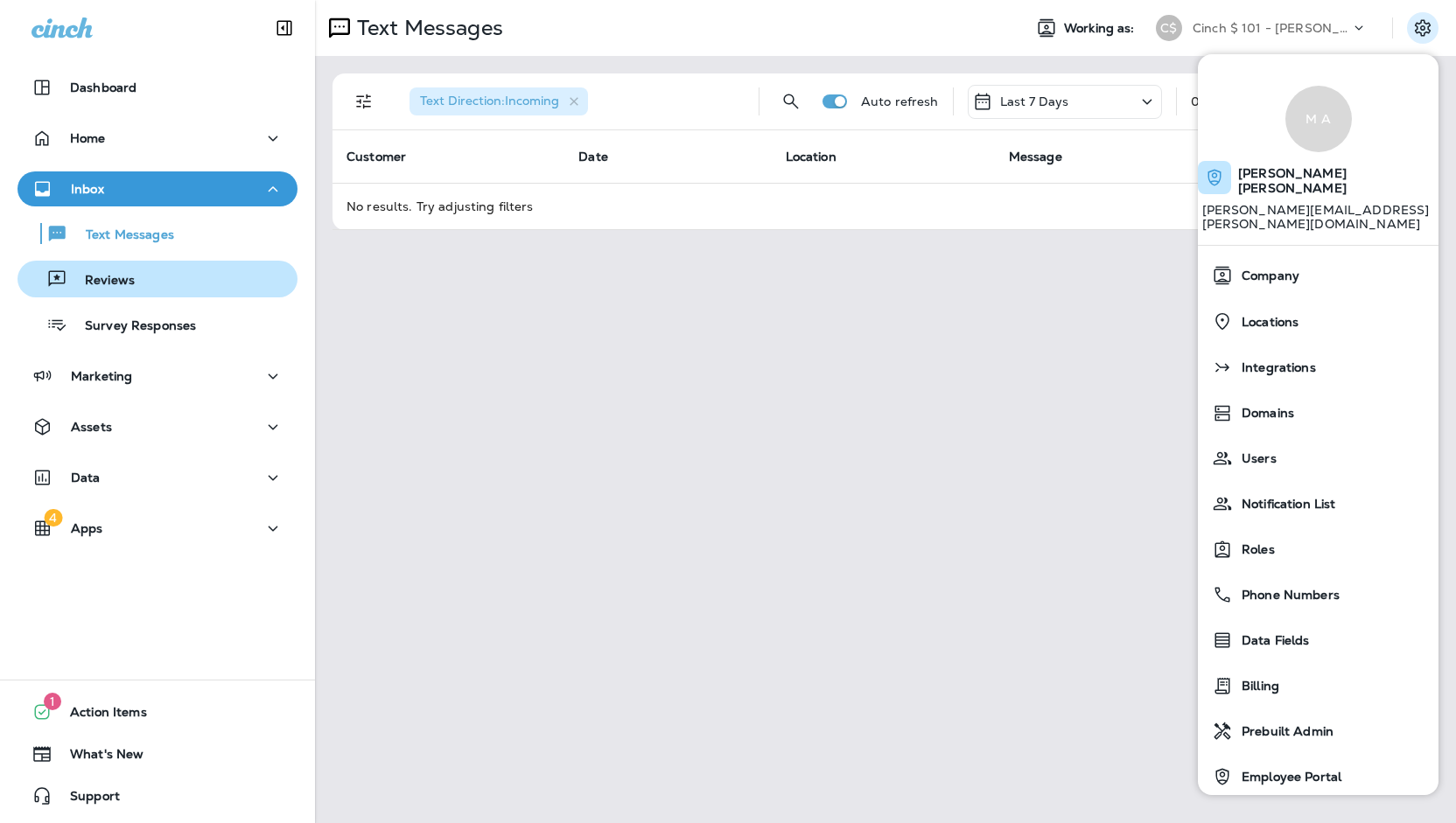
click at [231, 282] on div "Reviews" at bounding box center [157, 279] width 266 height 26
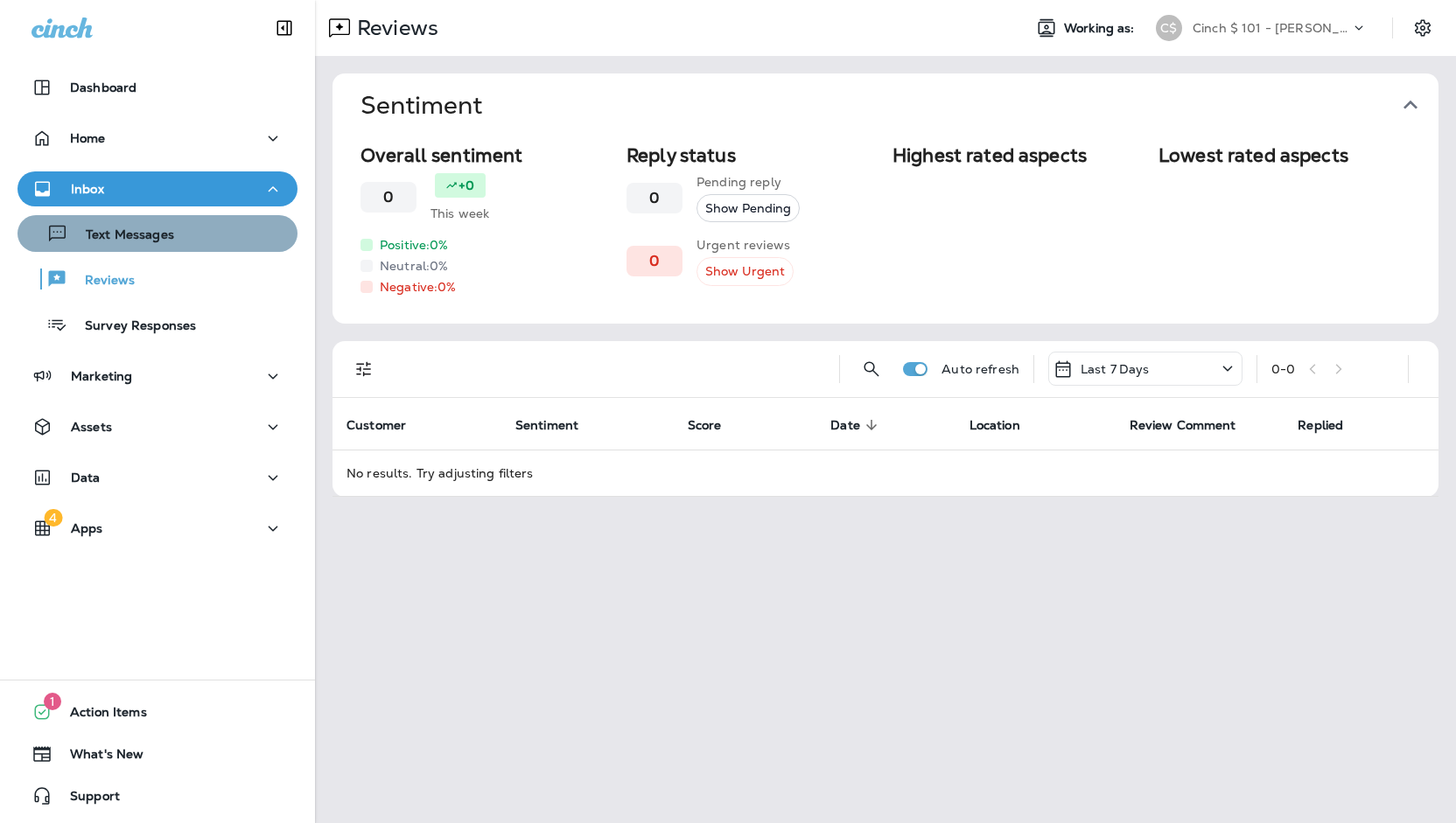
click at [168, 243] on p "Text Messages" at bounding box center [121, 236] width 106 height 17
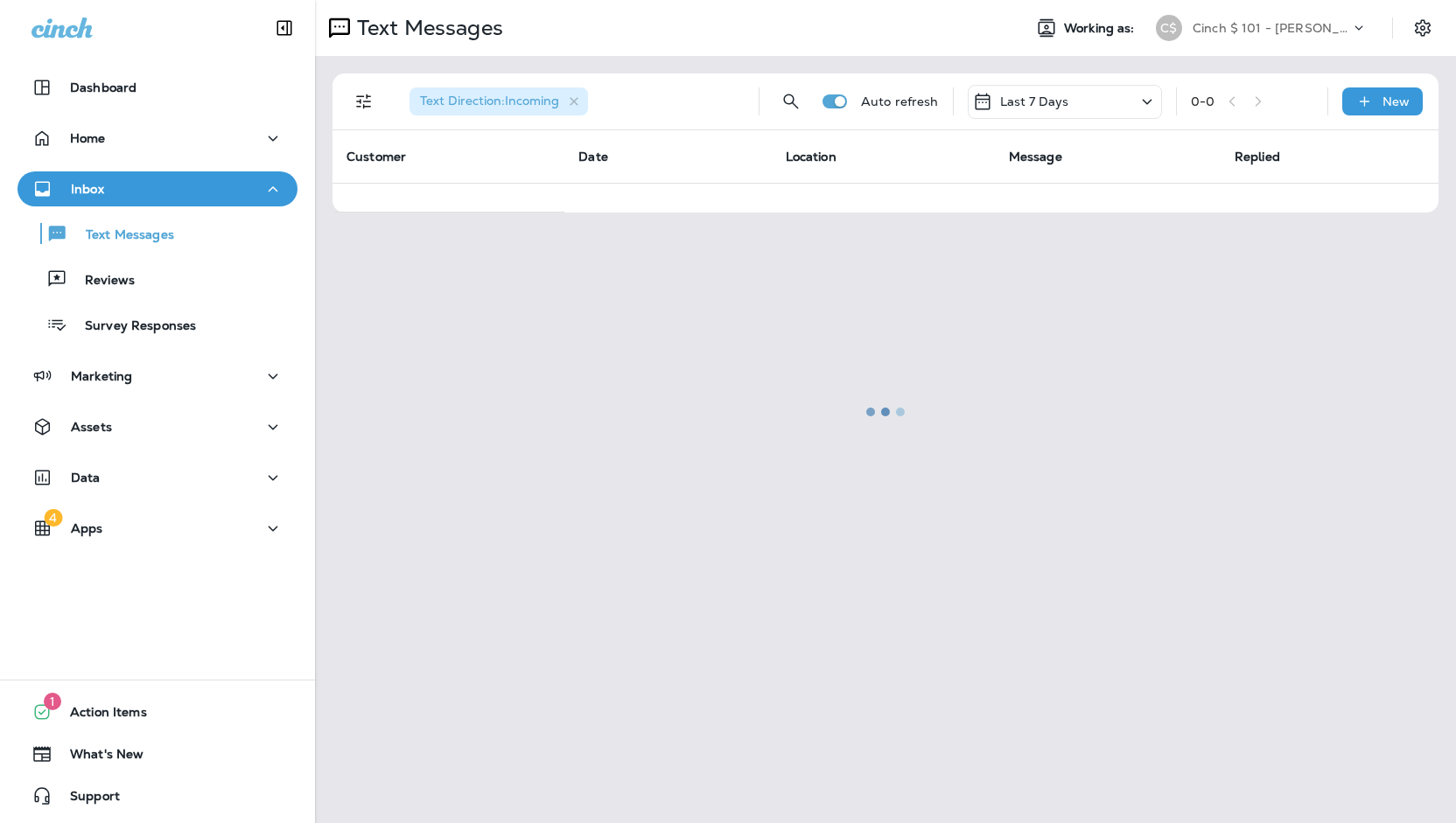
click at [1312, 25] on div at bounding box center [885, 412] width 1137 height 819
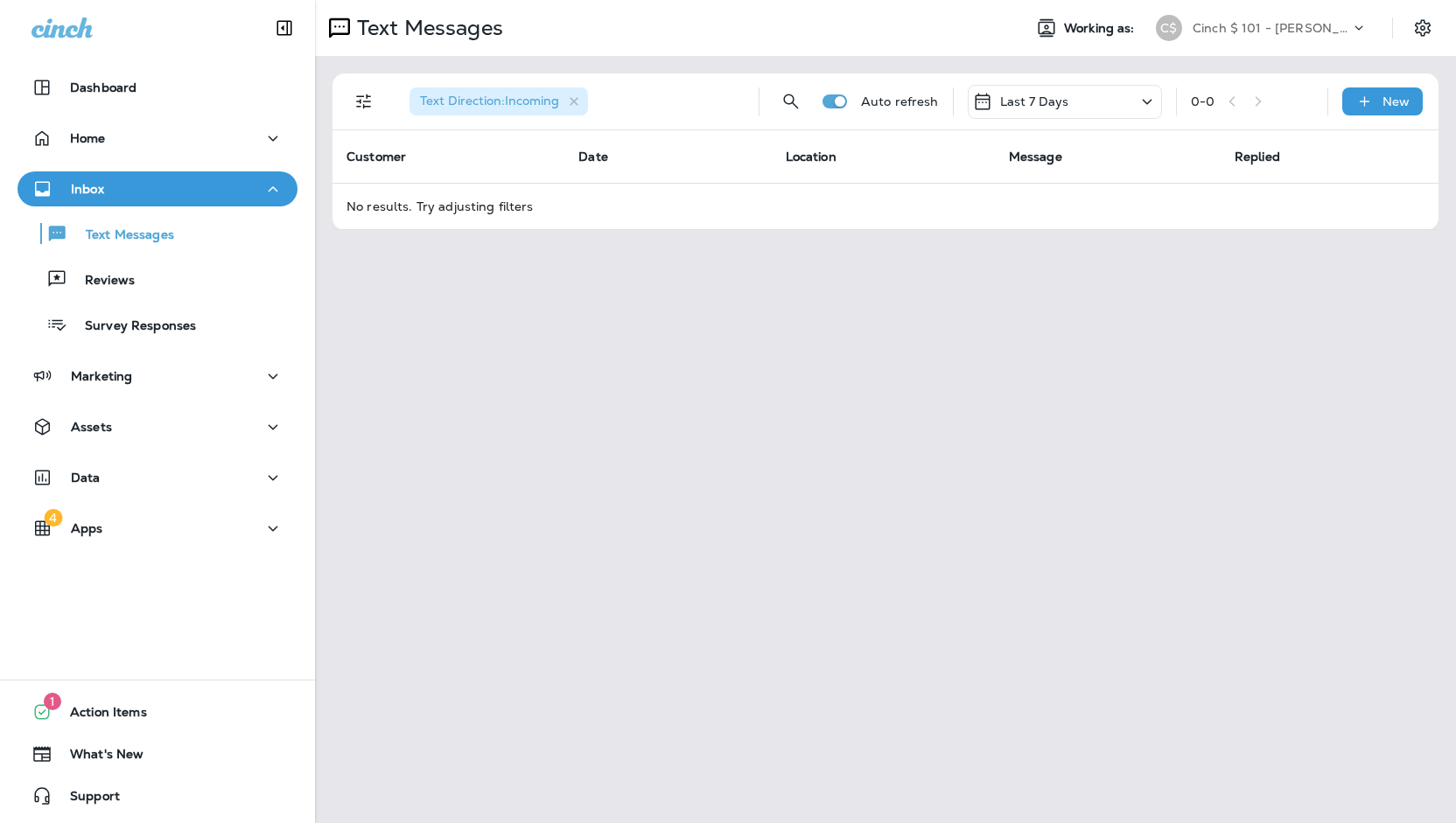
click at [1300, 24] on p "Cinch $ 101 - [PERSON_NAME]" at bounding box center [1271, 28] width 157 height 14
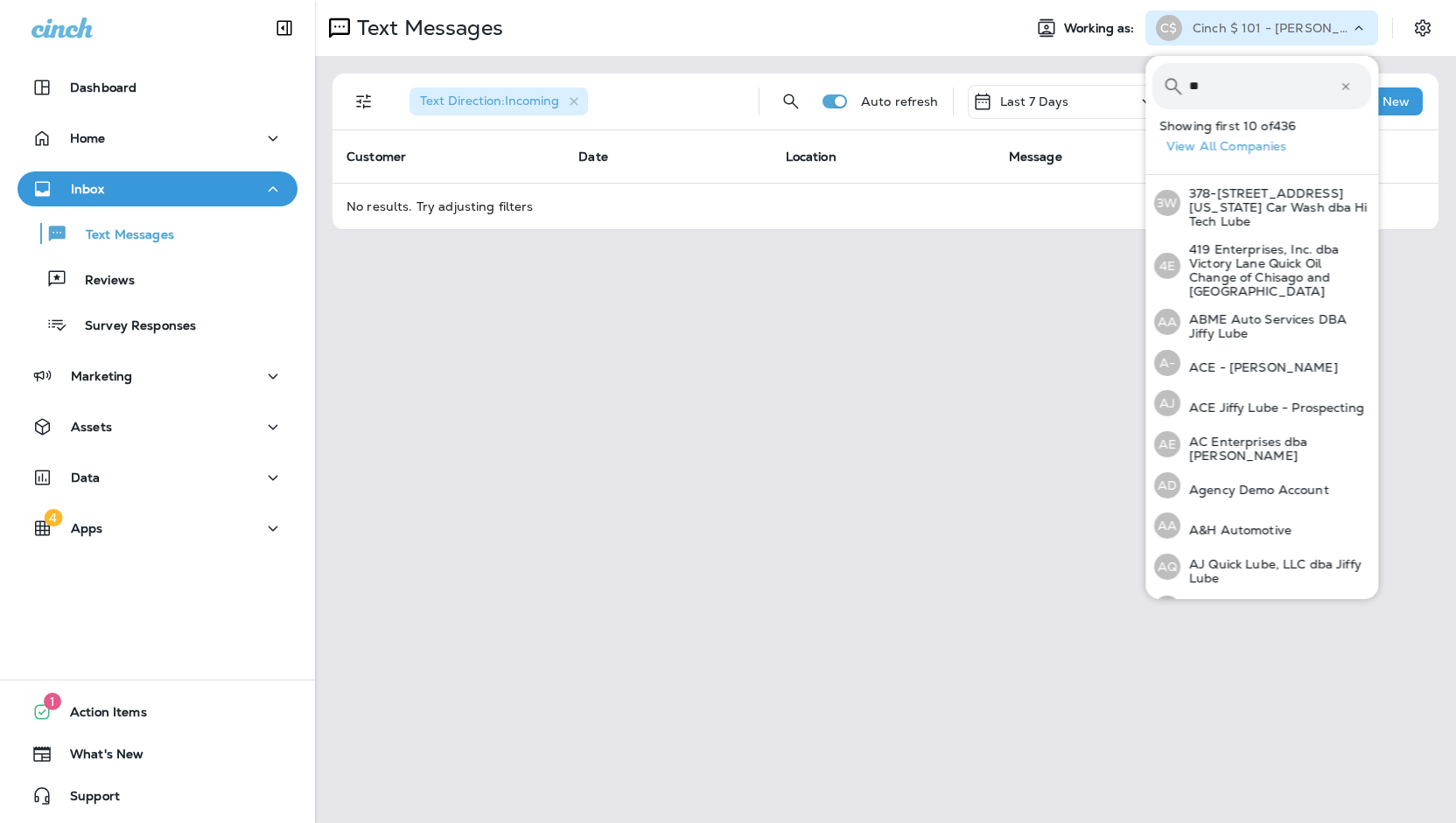
type input "*"
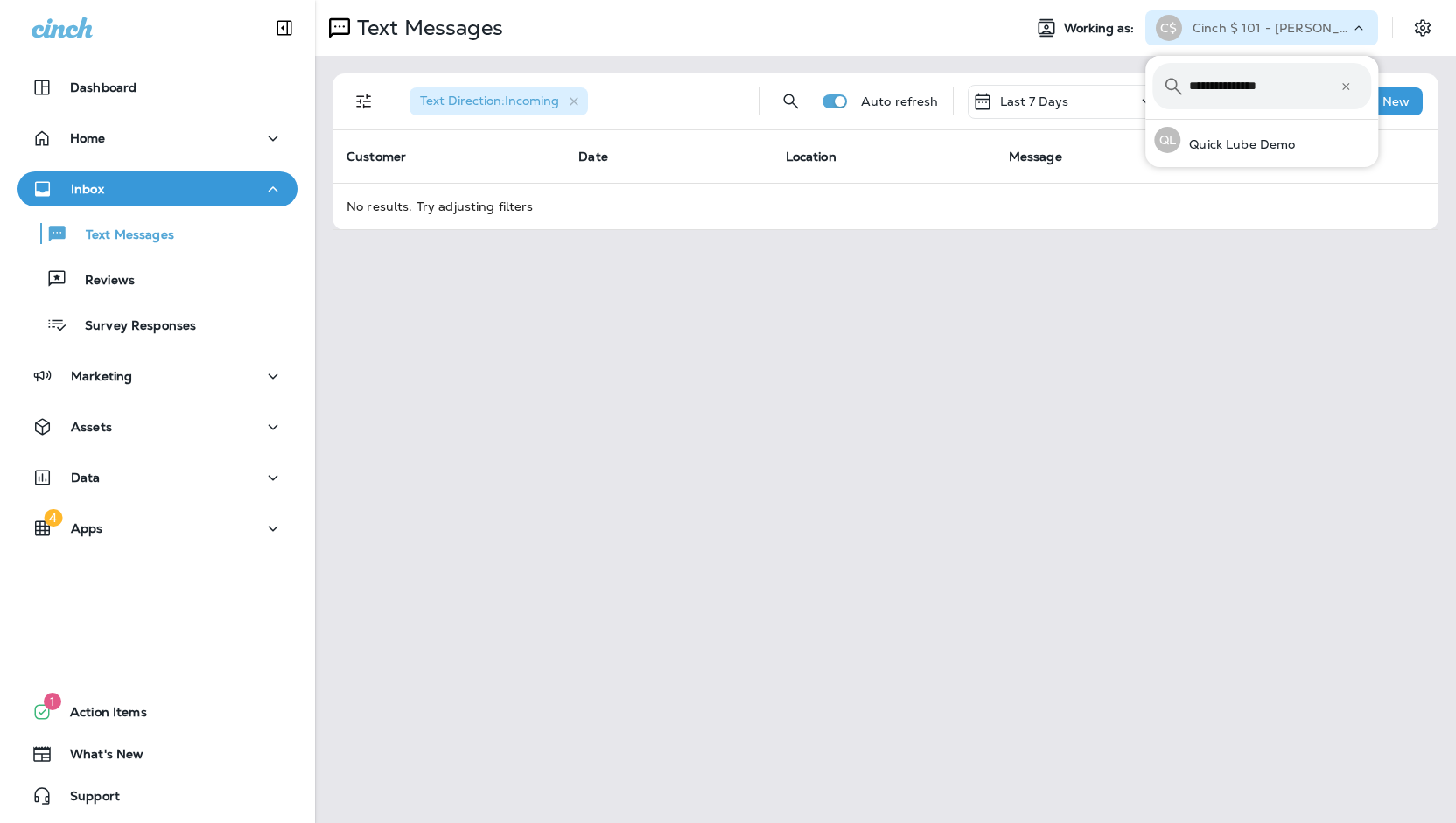
type input "**********"
click at [1146, 120] on button "QL Quick Lube Demo" at bounding box center [1262, 140] width 233 height 40
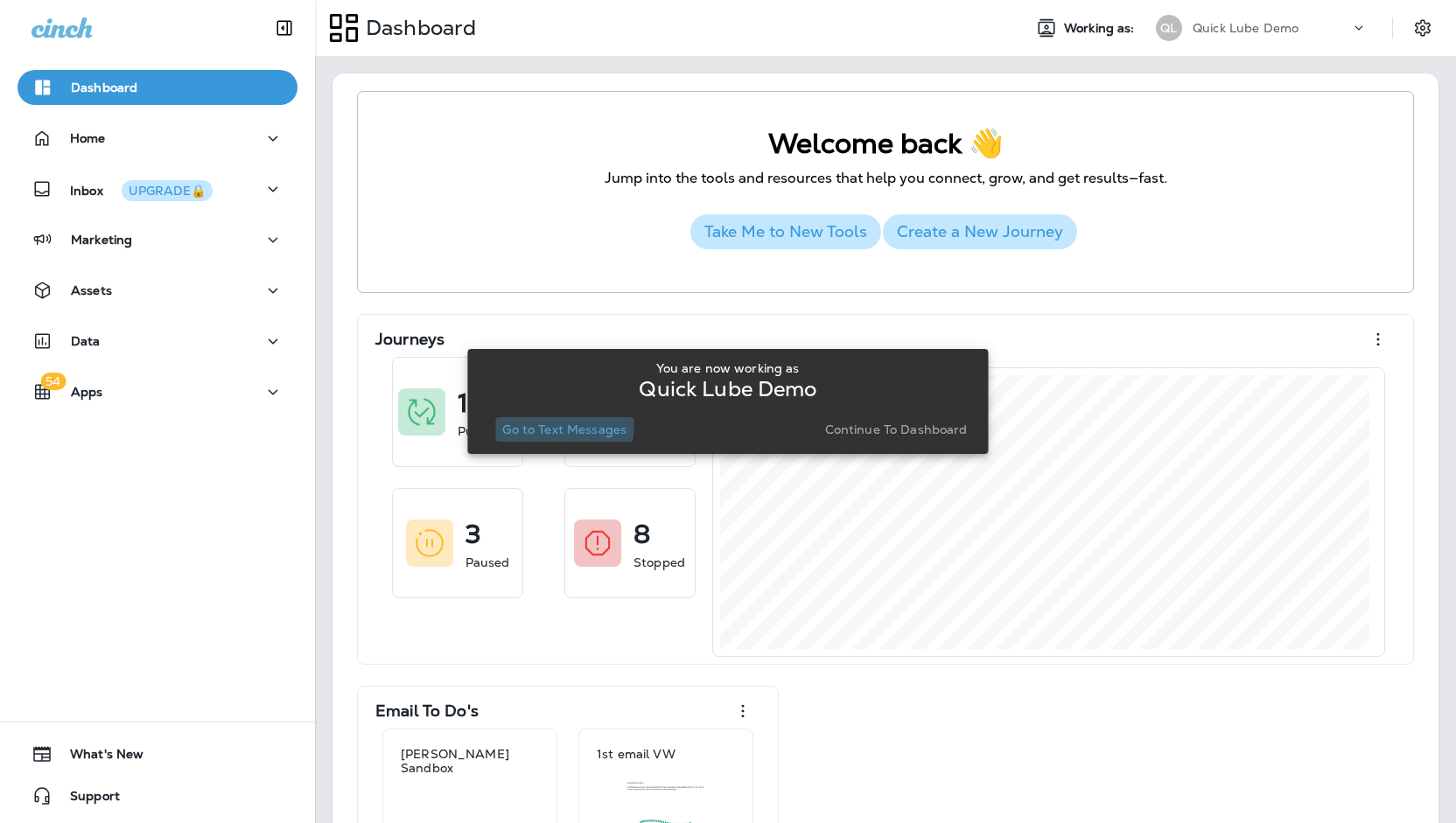
click at [551, 423] on p "Go to Text Messages" at bounding box center [564, 429] width 124 height 14
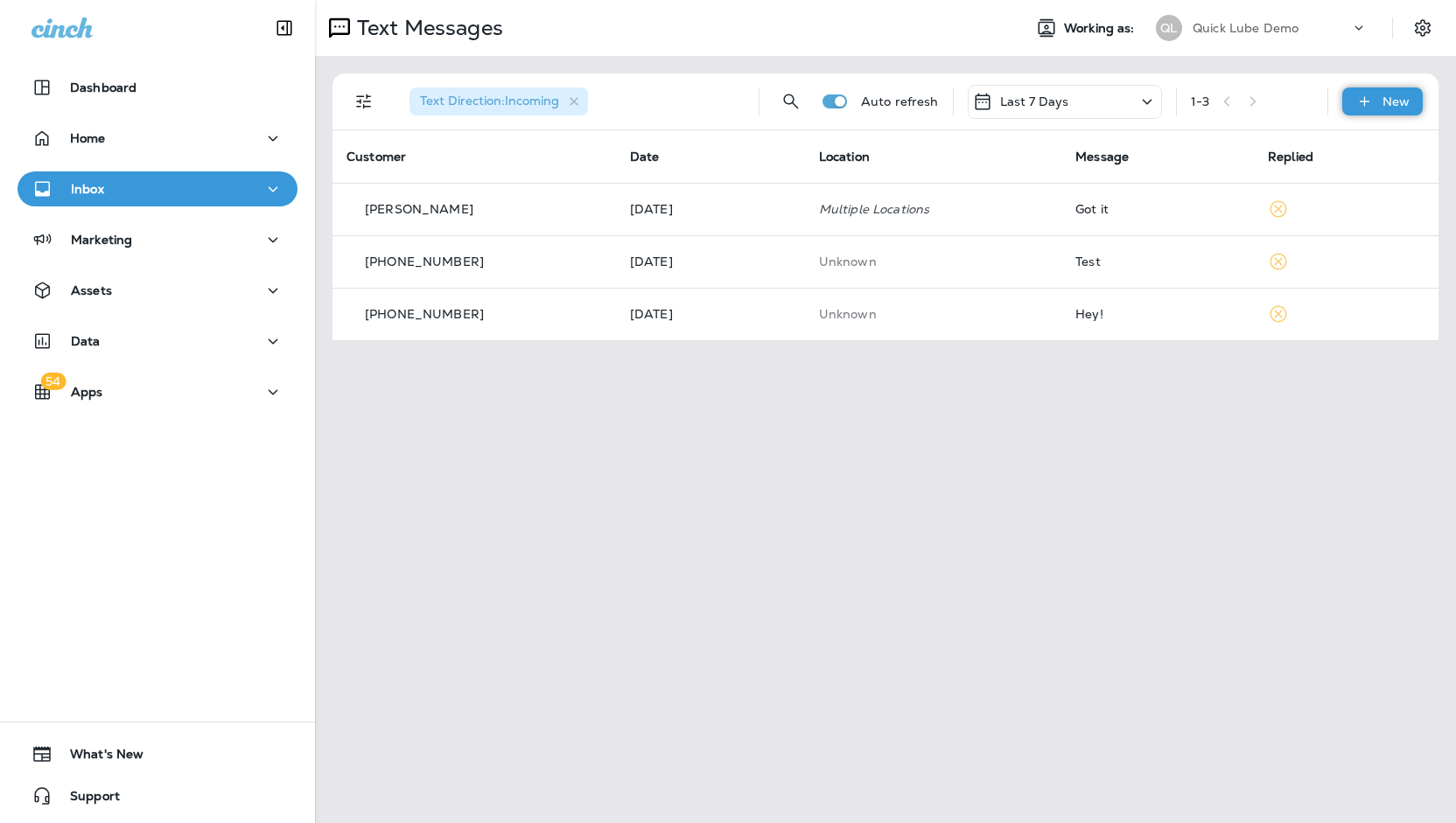
click at [1395, 105] on p "New" at bounding box center [1395, 101] width 27 height 14
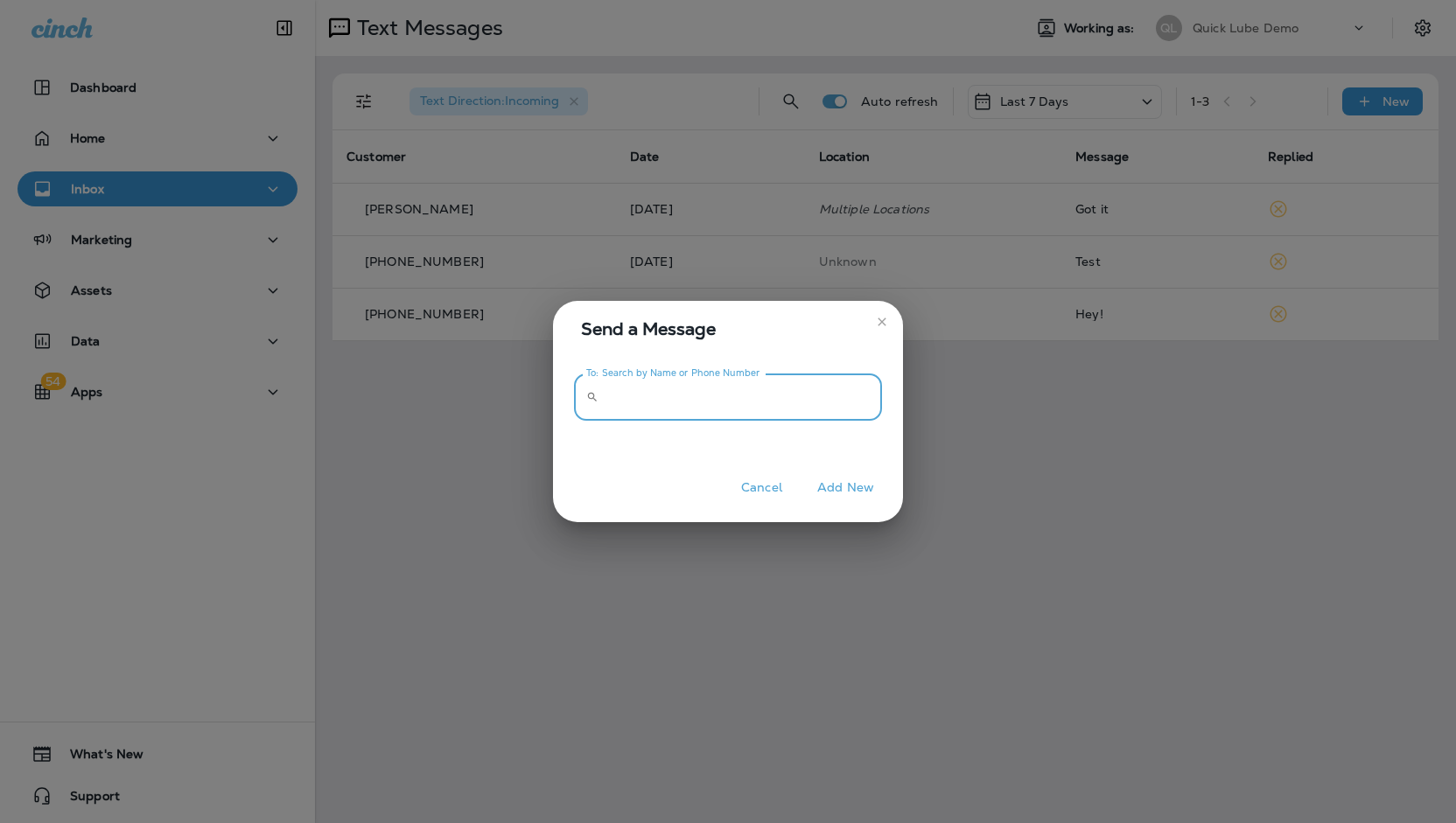
click at [755, 390] on input "To: Search by Name or Phone Number" at bounding box center [743, 398] width 277 height 47
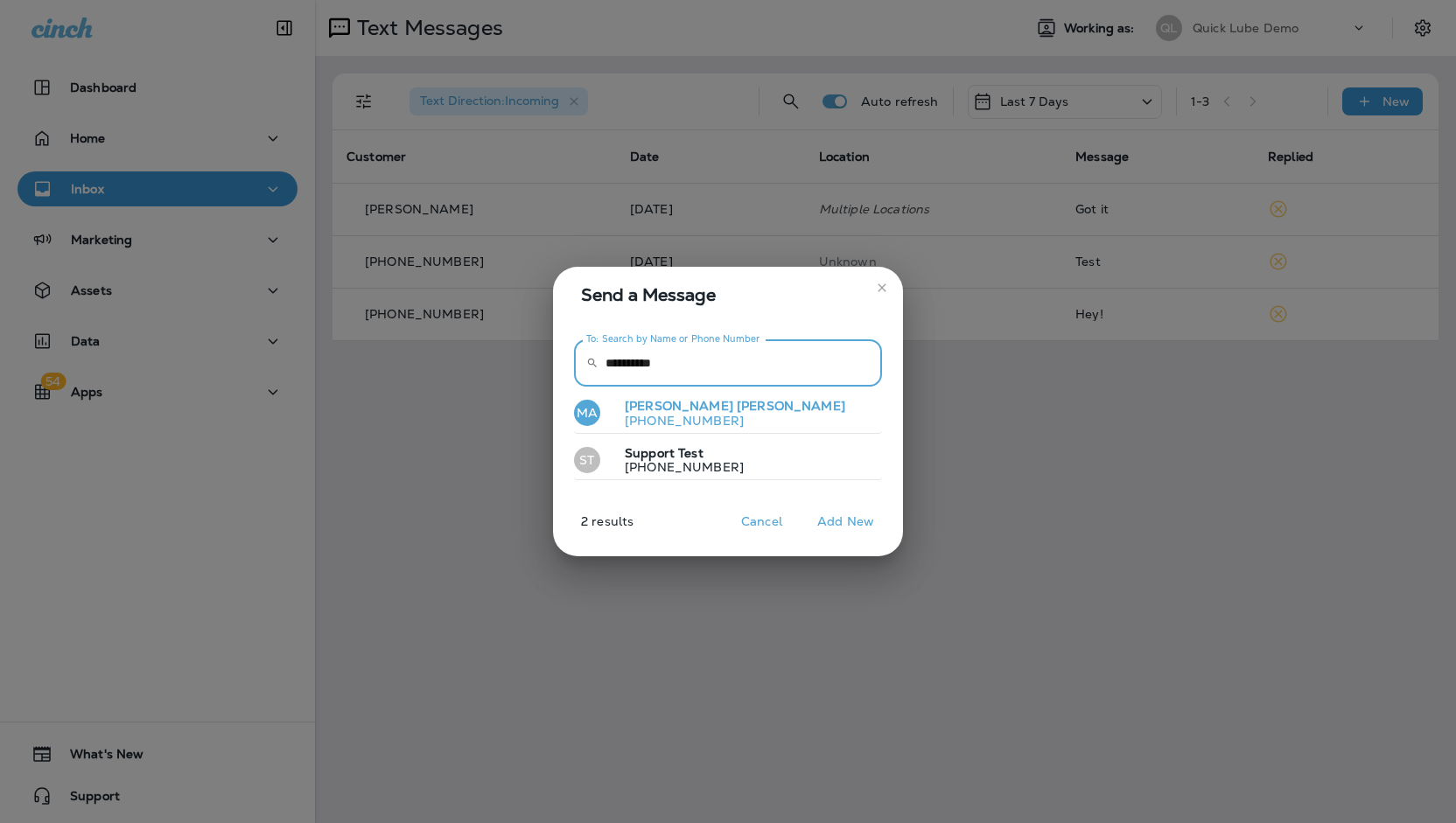
type input "**********"
click at [733, 418] on p "[PHONE_NUMBER]" at bounding box center [728, 420] width 235 height 14
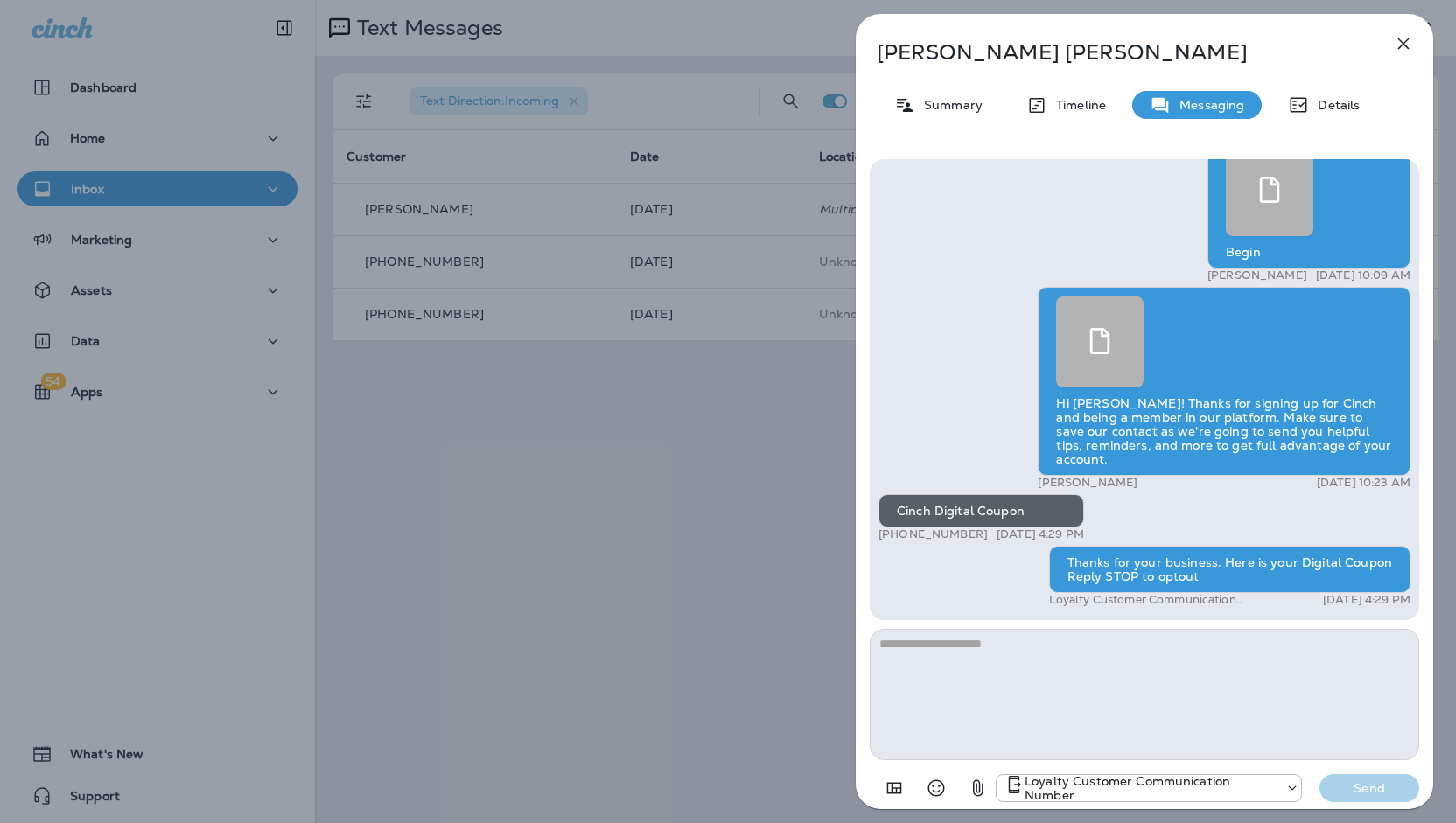
click at [1099, 677] on textarea at bounding box center [1145, 694] width 550 height 131
type textarea "****"
click at [1368, 785] on p "Send" at bounding box center [1369, 788] width 74 height 16
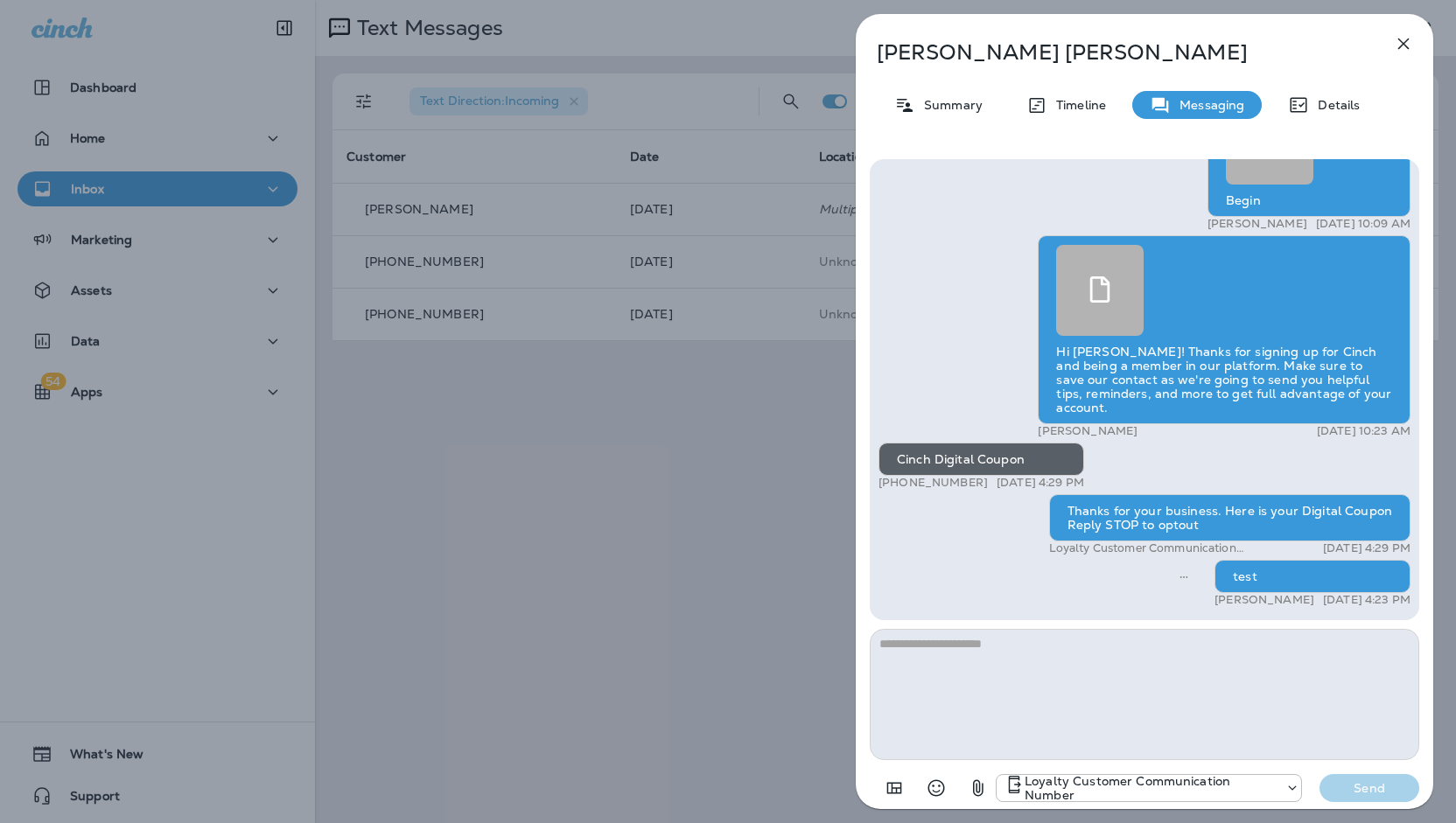
click at [735, 638] on div "[PERSON_NAME] Summary Timeline Messaging Details Test Main Texting [DATE] 2:48 …" at bounding box center [728, 412] width 1456 height 823
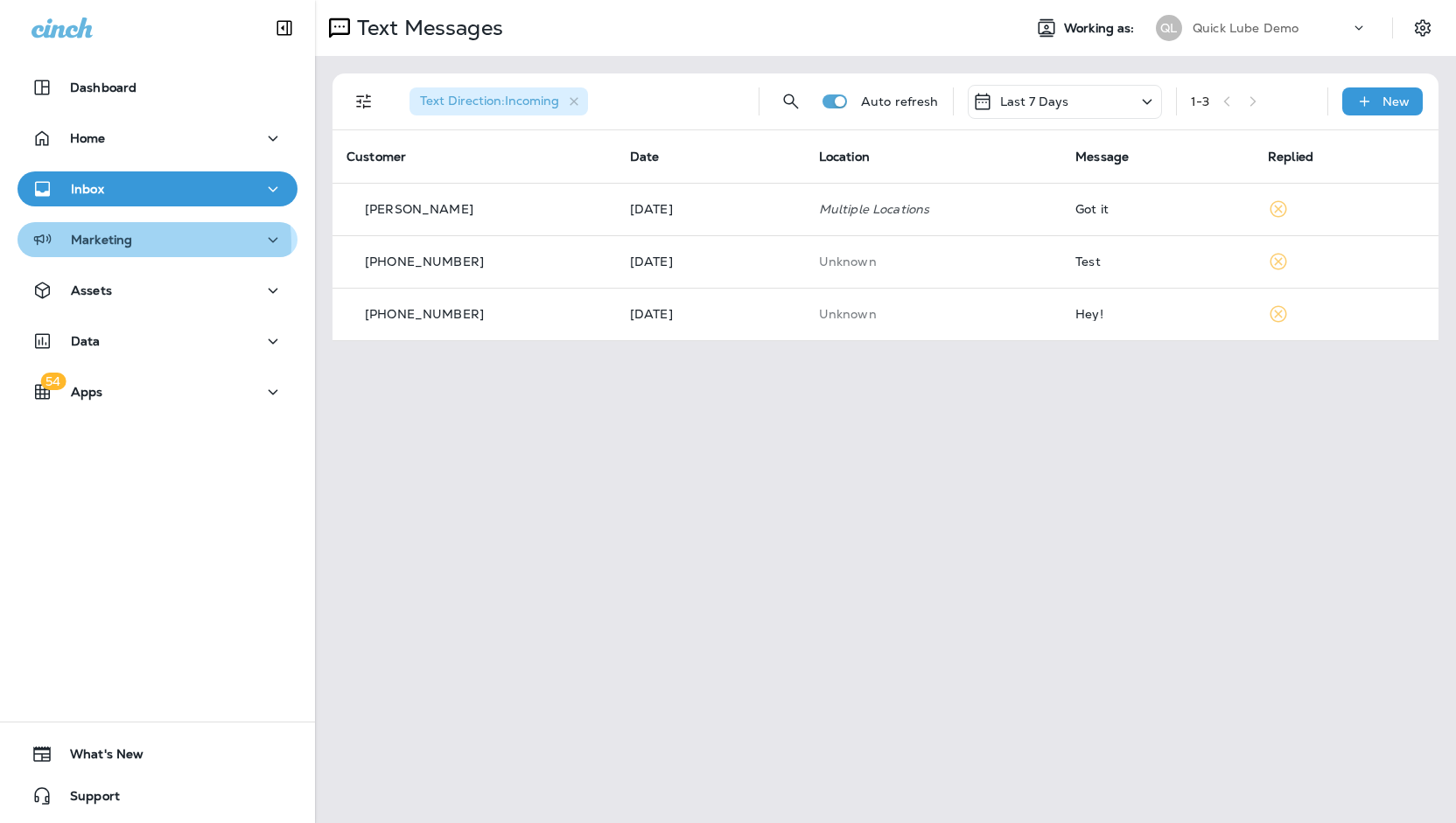
click at [144, 243] on div "Marketing" at bounding box center [157, 239] width 252 height 21
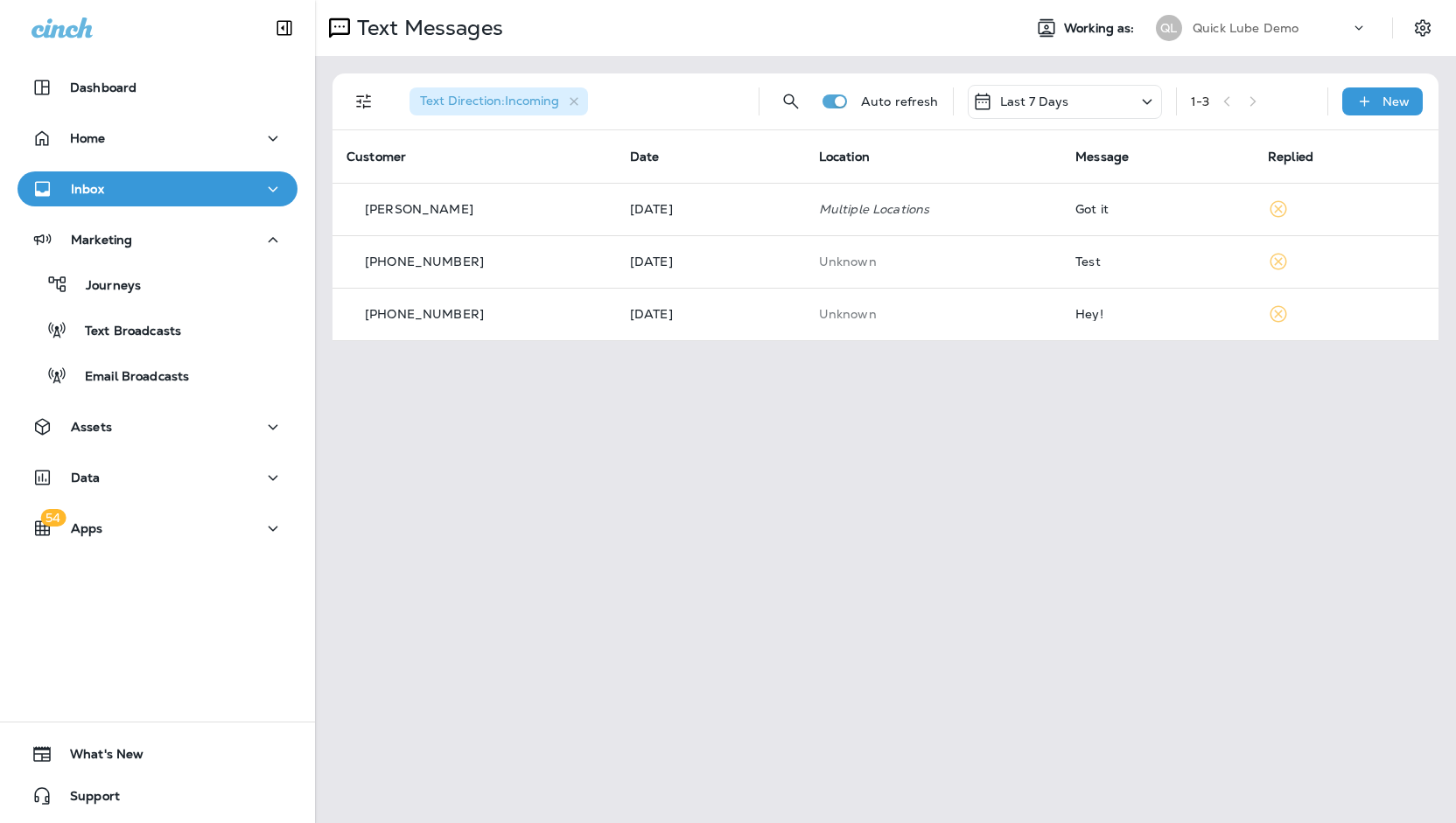
click at [747, 373] on div "Text Messages Working as: QL Quick Lube Demo Text Direction : Incoming Auto ref…" at bounding box center [885, 412] width 1141 height 823
